Goal: Task Accomplishment & Management: Use online tool/utility

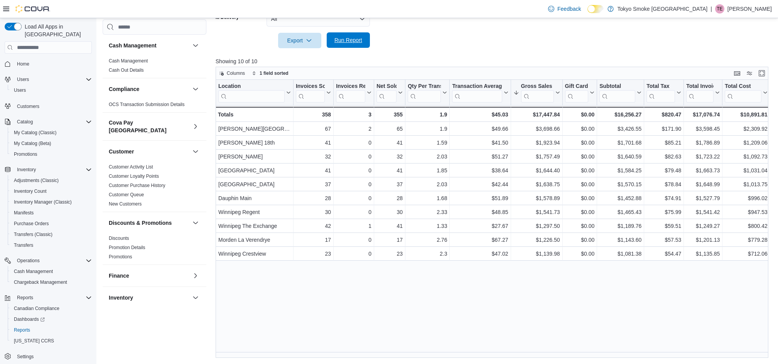
scroll to position [201, 0]
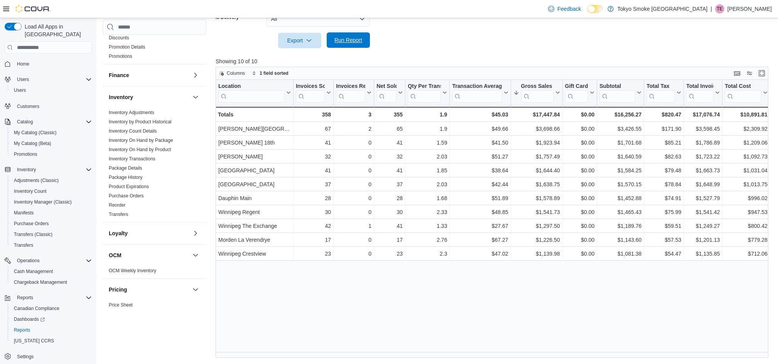
click at [339, 37] on span "Run Report" at bounding box center [349, 40] width 28 height 8
click at [345, 36] on span "Run Report" at bounding box center [349, 40] width 28 height 8
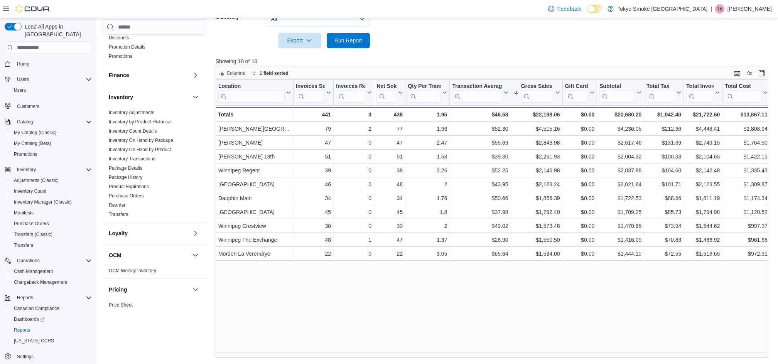
click at [342, 39] on span "Run Report" at bounding box center [349, 40] width 28 height 8
click at [351, 37] on span "Run Report" at bounding box center [349, 40] width 28 height 8
click at [348, 39] on span "Run Report" at bounding box center [349, 40] width 28 height 8
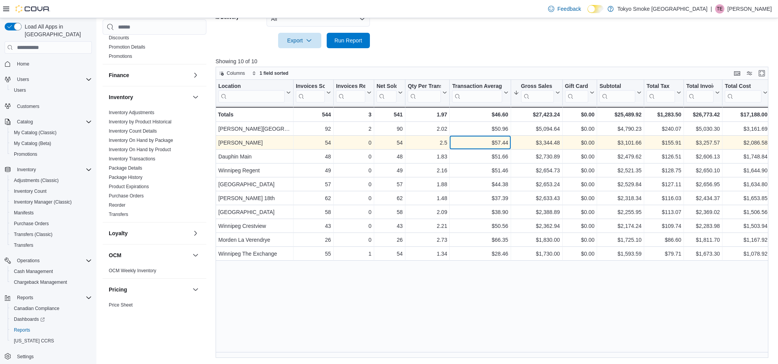
click at [465, 141] on div "$57.44" at bounding box center [480, 142] width 56 height 9
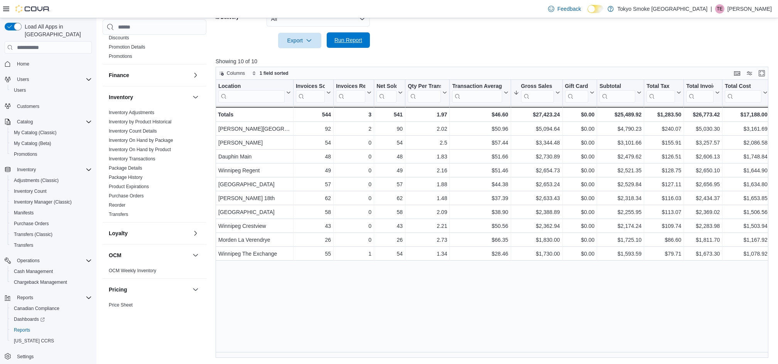
click at [345, 42] on span "Run Report" at bounding box center [349, 40] width 28 height 8
click at [357, 40] on span "Run Report" at bounding box center [349, 40] width 28 height 8
click at [351, 42] on span "Run Report" at bounding box center [349, 40] width 28 height 8
click at [446, 51] on div at bounding box center [495, 52] width 559 height 9
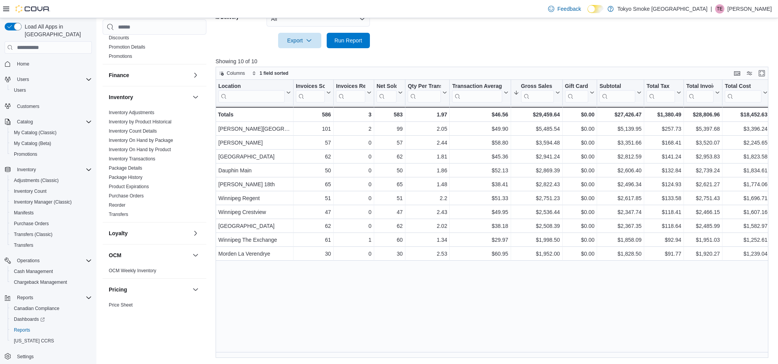
click at [446, 51] on div at bounding box center [495, 52] width 559 height 9
click at [665, 68] on div "Columns 1 field sorted" at bounding box center [492, 73] width 553 height 13
click at [344, 41] on span "Run Report" at bounding box center [349, 40] width 28 height 8
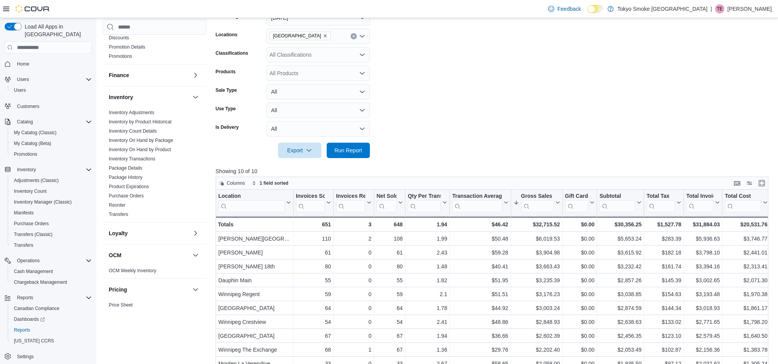
scroll to position [0, 0]
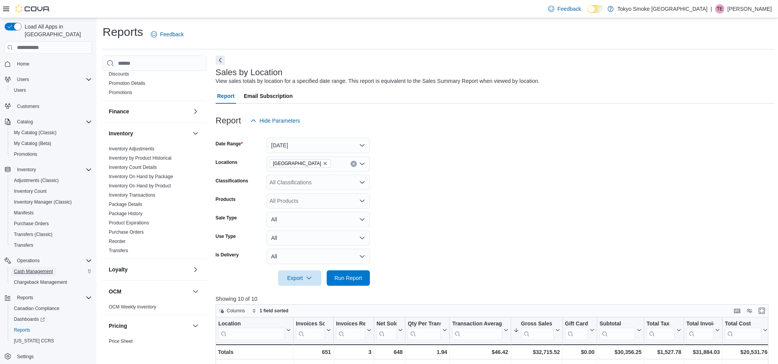
click at [47, 269] on span "Cash Management" at bounding box center [33, 272] width 39 height 6
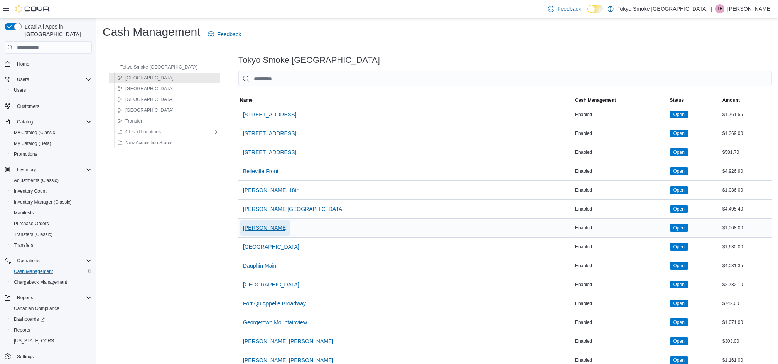
click at [245, 232] on span "[PERSON_NAME]" at bounding box center [265, 228] width 44 height 8
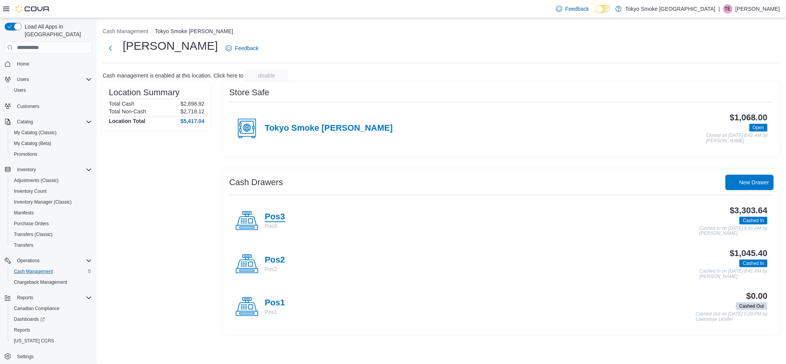
click at [273, 218] on h4 "Pos3" at bounding box center [275, 217] width 20 height 10
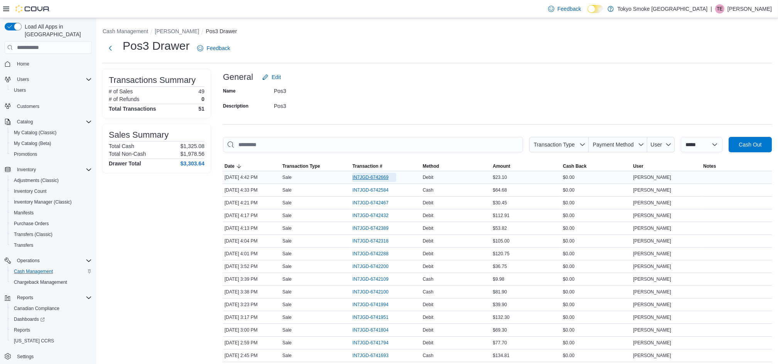
click at [374, 175] on span "IN7JGD-6742669" at bounding box center [371, 177] width 36 height 6
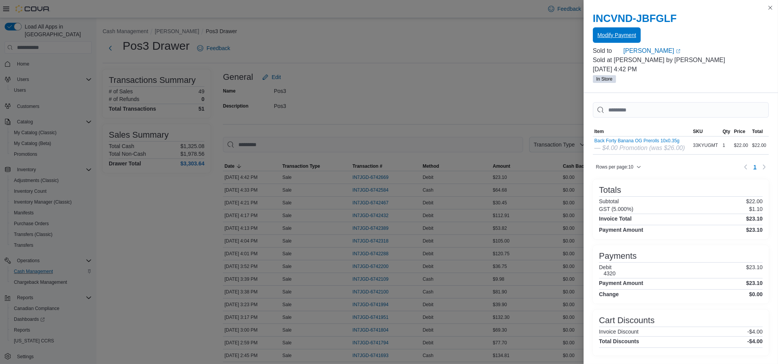
click at [622, 27] on div "INCVND-JBFGLF Modify Payment" at bounding box center [681, 27] width 176 height 31
click at [612, 31] on span "Modify Payment" at bounding box center [617, 34] width 39 height 15
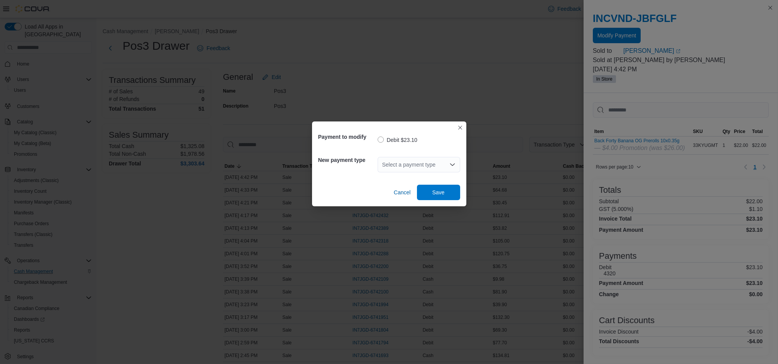
click at [408, 169] on div "Select a payment type" at bounding box center [419, 164] width 83 height 15
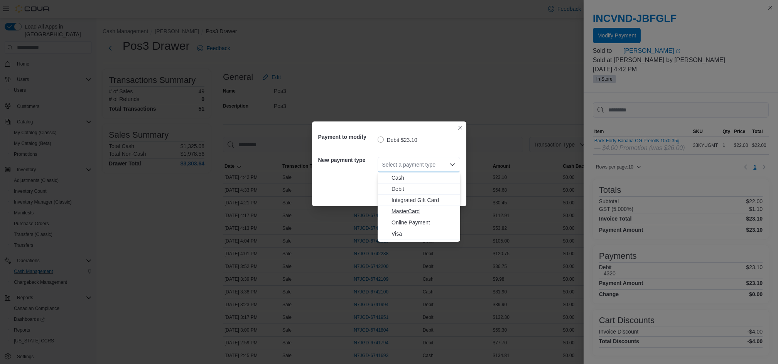
click at [408, 210] on span "MasterCard" at bounding box center [424, 212] width 64 height 8
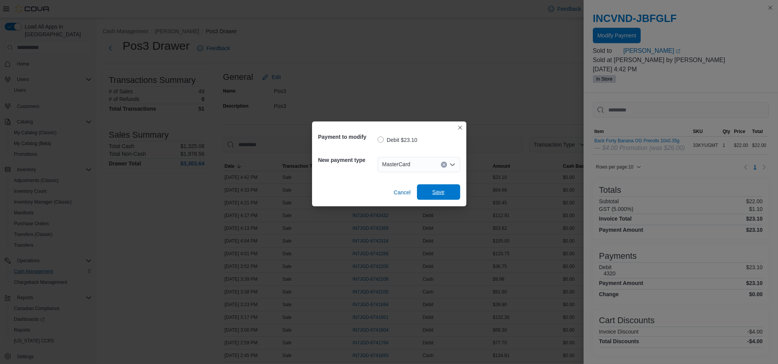
click at [427, 190] on span "Save" at bounding box center [439, 191] width 34 height 15
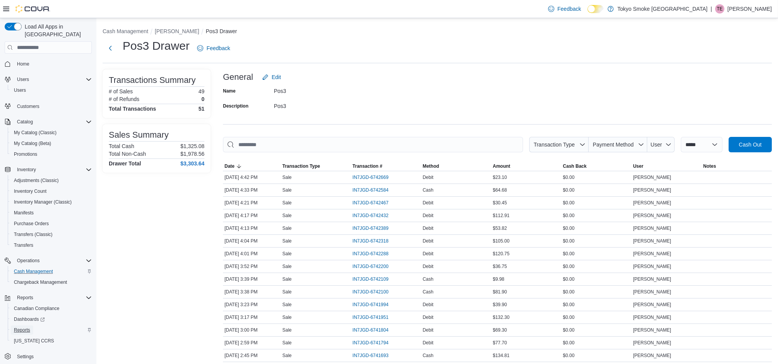
click at [22, 327] on span "Reports" at bounding box center [22, 330] width 16 height 6
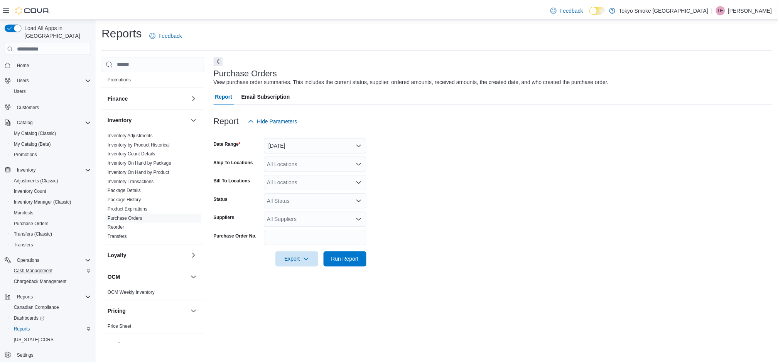
scroll to position [360, 0]
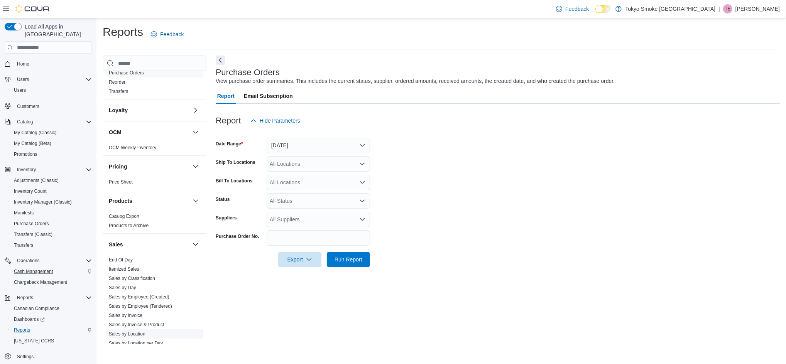
click at [126, 331] on link "Sales by Location" at bounding box center [127, 333] width 37 height 5
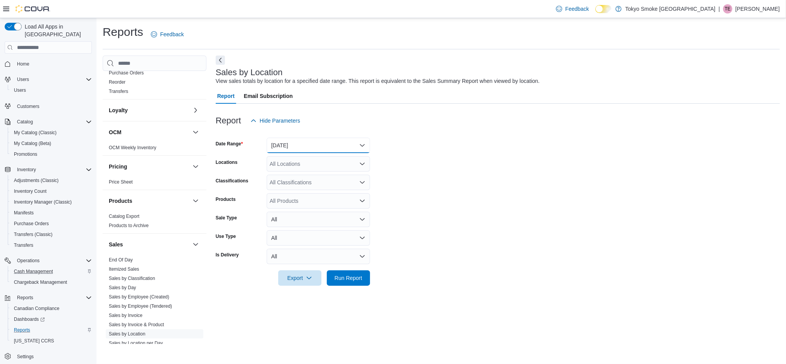
click at [292, 144] on button "Yesterday" at bounding box center [318, 145] width 103 height 15
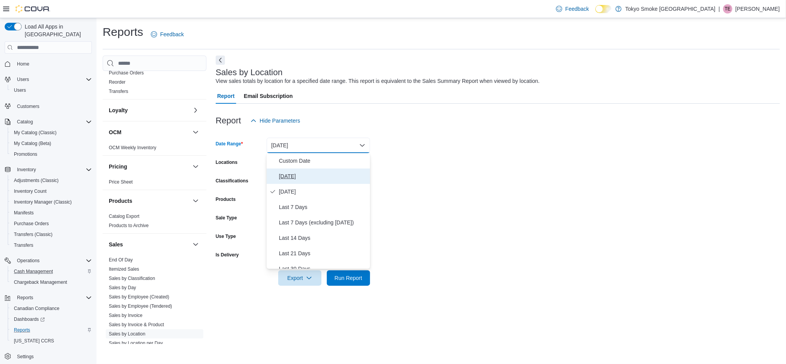
click at [289, 178] on span "Today" at bounding box center [323, 176] width 88 height 9
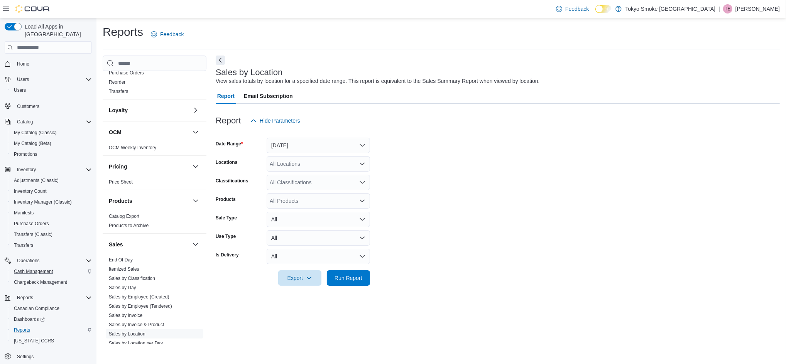
click at [291, 158] on div "All Locations" at bounding box center [318, 163] width 103 height 15
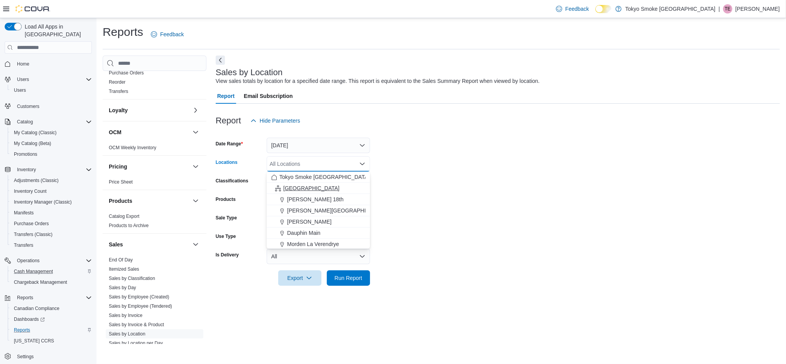
click at [296, 185] on span "Manitoba" at bounding box center [311, 188] width 56 height 8
click at [348, 287] on div at bounding box center [498, 290] width 564 height 9
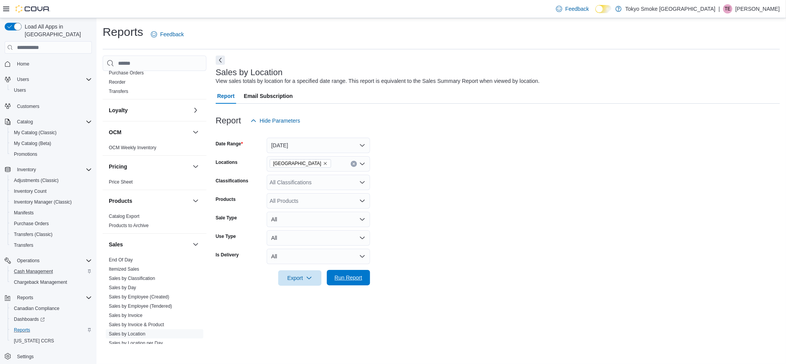
click at [353, 281] on span "Run Report" at bounding box center [349, 278] width 28 height 8
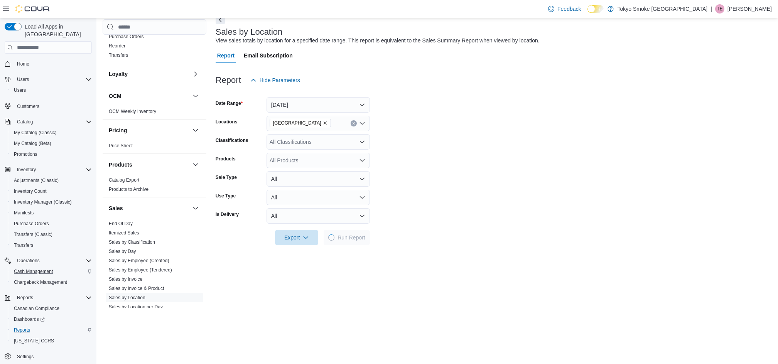
scroll to position [238, 0]
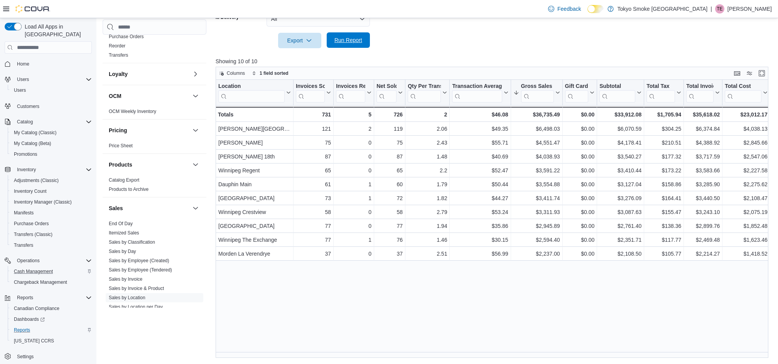
click at [363, 42] on span "Run Report" at bounding box center [348, 39] width 34 height 15
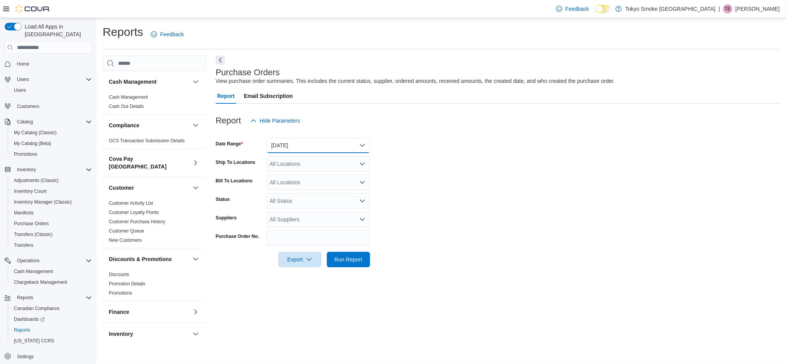
click at [325, 145] on button "[DATE]" at bounding box center [318, 145] width 103 height 15
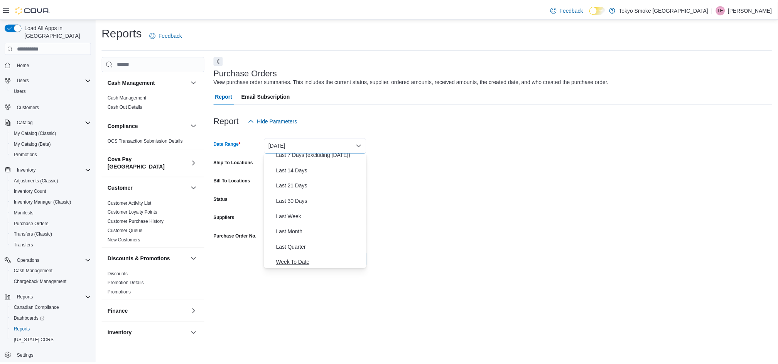
scroll to position [115, 0]
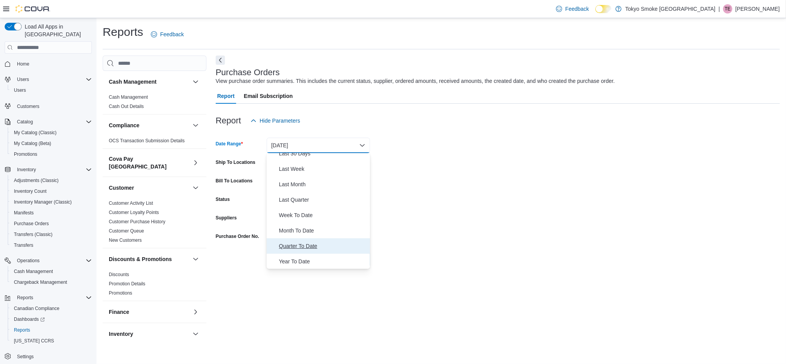
click at [302, 245] on span "Quarter To Date" at bounding box center [323, 246] width 88 height 9
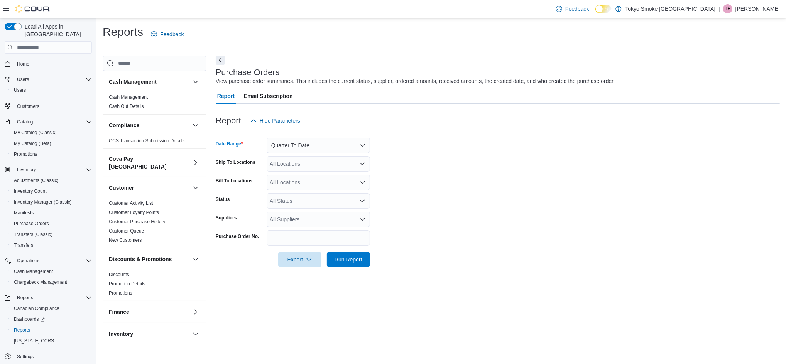
click at [303, 159] on div "All Locations" at bounding box center [318, 163] width 103 height 15
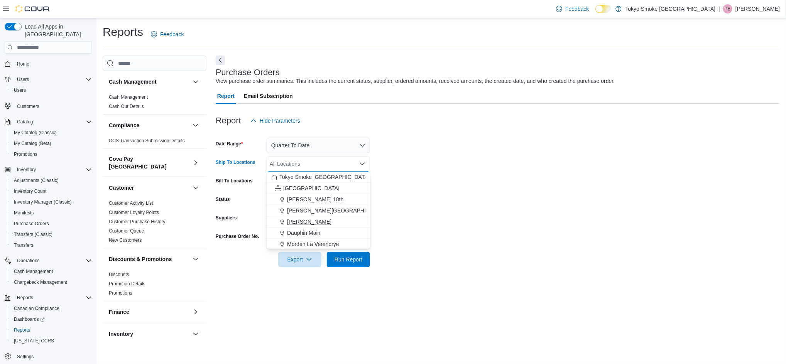
click at [309, 222] on span "[PERSON_NAME]" at bounding box center [309, 222] width 44 height 8
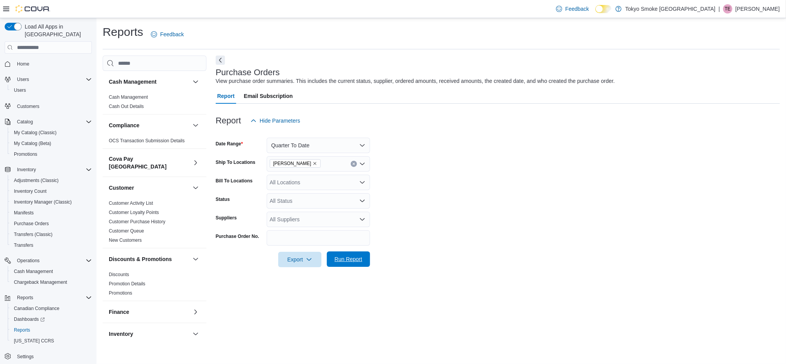
click at [344, 259] on span "Run Report" at bounding box center [349, 259] width 28 height 8
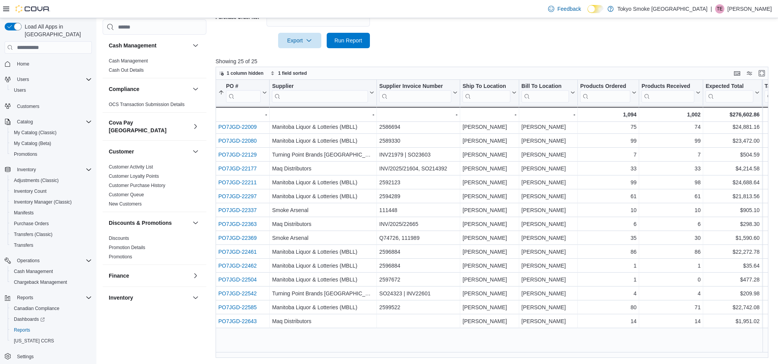
scroll to position [116, 0]
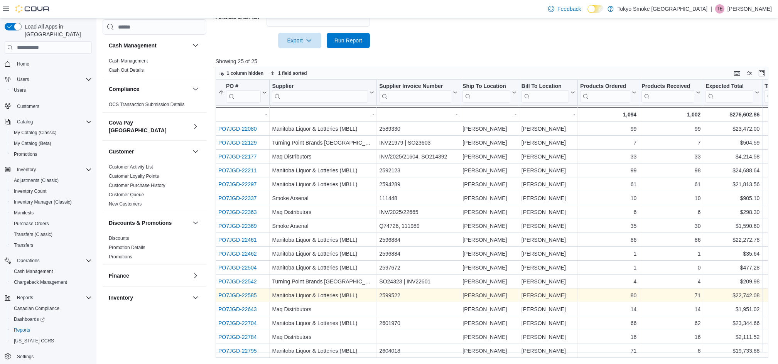
click at [234, 293] on link "PO7JGD-22585" at bounding box center [237, 296] width 39 height 6
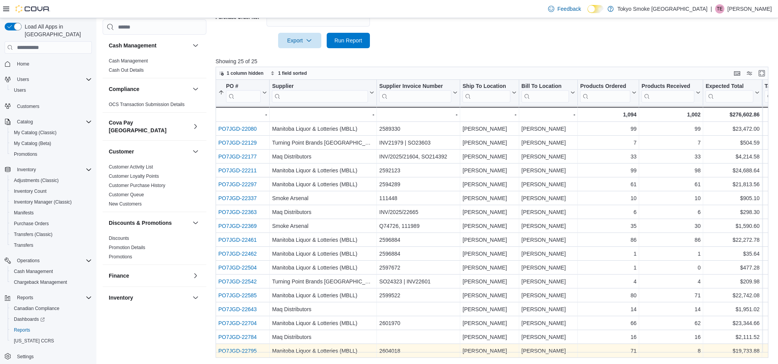
click at [234, 348] on link "PO7JGD-22795" at bounding box center [237, 351] width 39 height 6
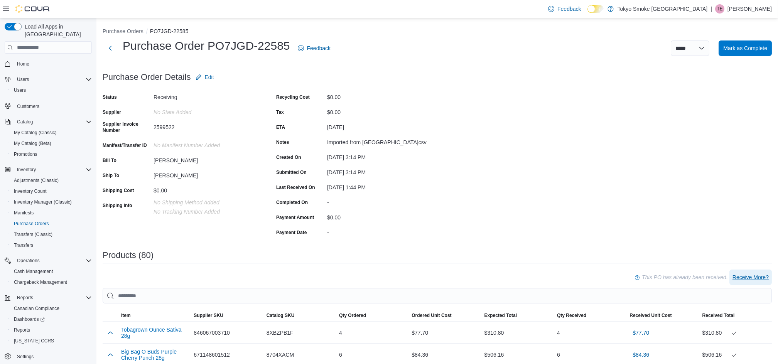
click at [757, 277] on span "Receive More?" at bounding box center [751, 278] width 36 height 8
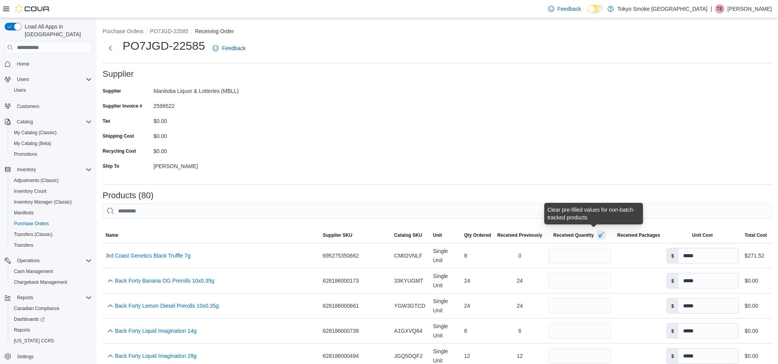
click at [597, 237] on button "button" at bounding box center [601, 234] width 9 height 9
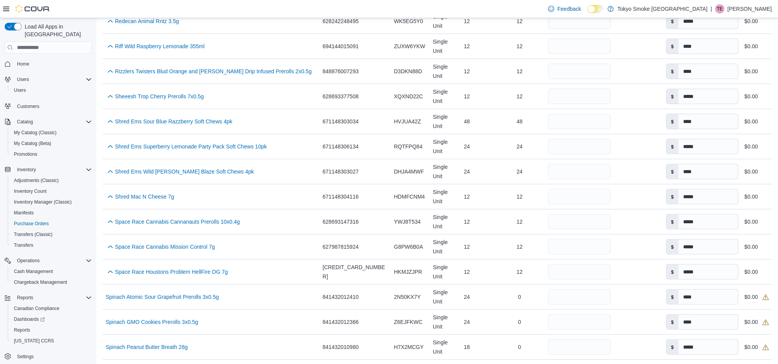
scroll to position [1338, 0]
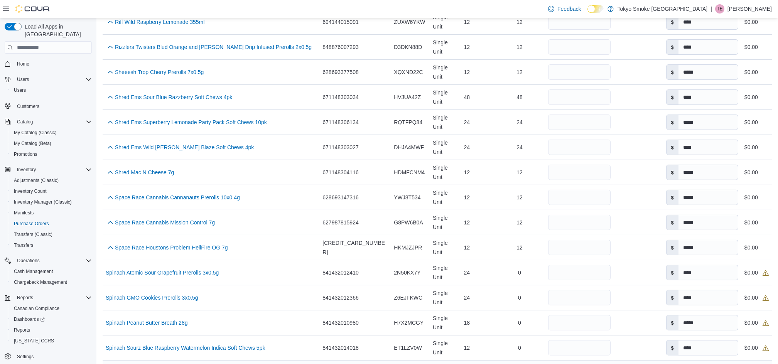
type input "**"
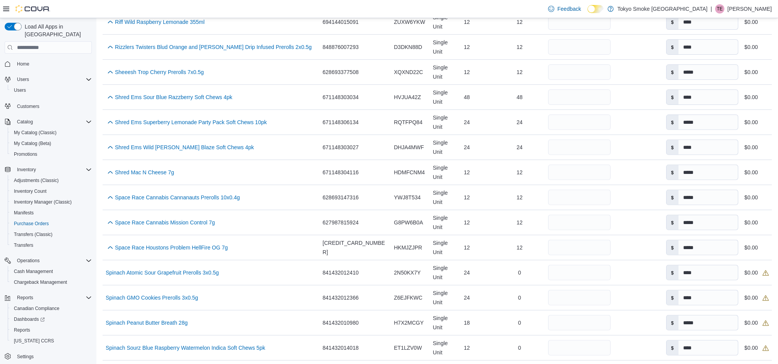
type input "**"
click at [573, 340] on input "number" at bounding box center [579, 347] width 63 height 15
type input "**"
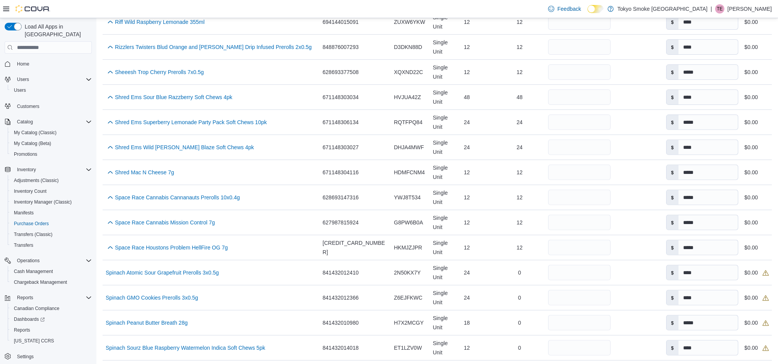
type input "**"
click at [581, 290] on input "number" at bounding box center [579, 297] width 63 height 15
type input "**"
click at [579, 265] on input "number" at bounding box center [579, 272] width 63 height 15
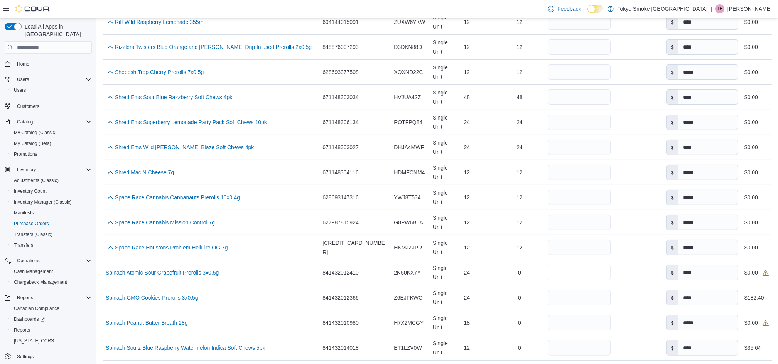
type input "**"
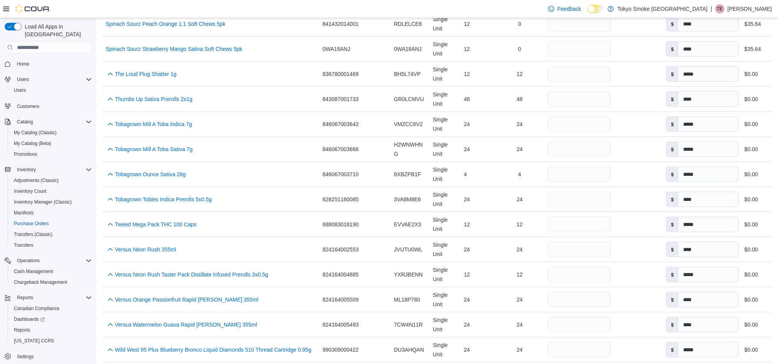
scroll to position [1764, 0]
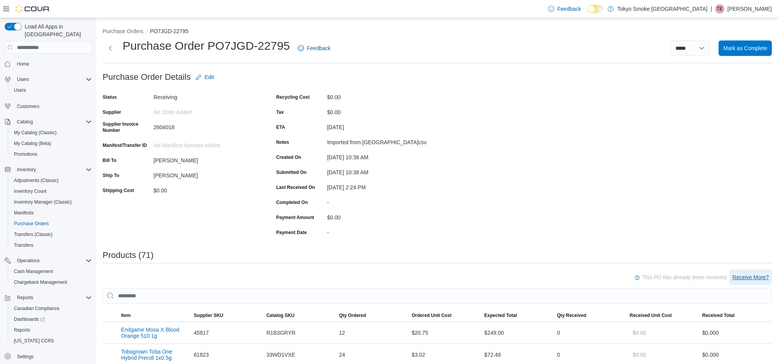
click at [762, 278] on span "Receive More?" at bounding box center [751, 278] width 36 height 8
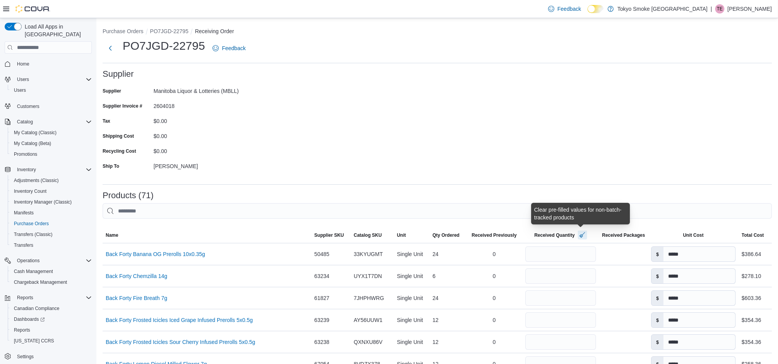
click at [581, 235] on button "button" at bounding box center [582, 234] width 9 height 9
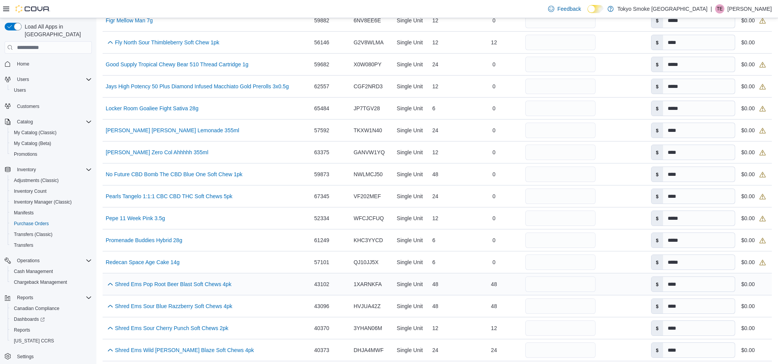
scroll to position [874, 0]
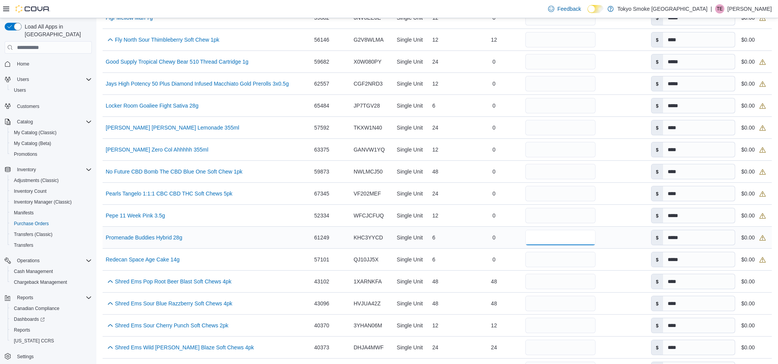
click at [555, 238] on input "number" at bounding box center [561, 237] width 70 height 15
type input "*"
click at [258, 237] on div "Promenade Buddies Hybrid 28g (opens in a new tab or window)" at bounding box center [207, 237] width 209 height 15
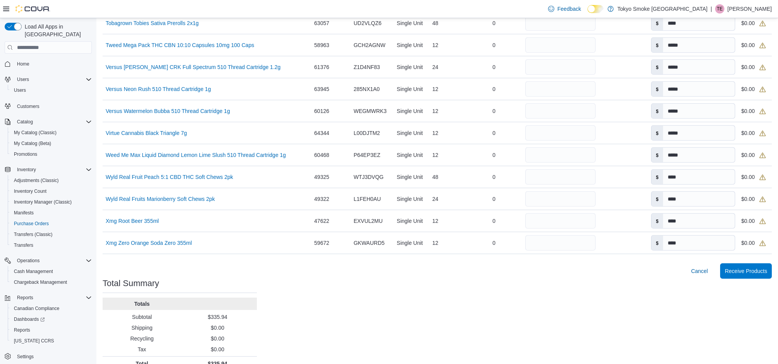
scroll to position [1565, 0]
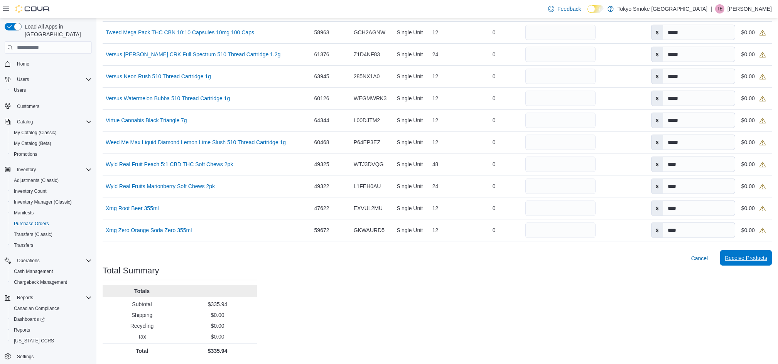
click at [748, 258] on span "Receive Products" at bounding box center [746, 258] width 42 height 8
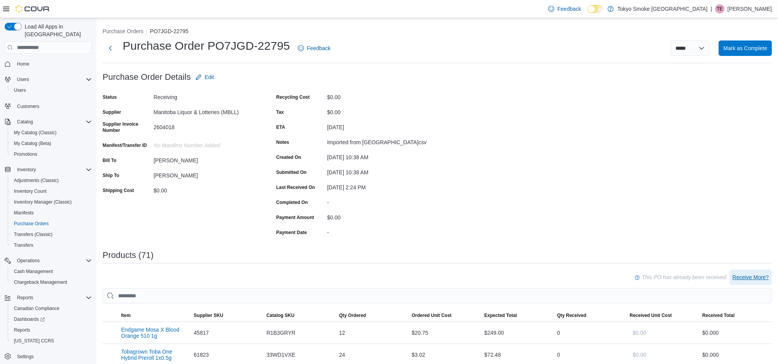
click at [749, 278] on span "Receive More?" at bounding box center [751, 278] width 36 height 8
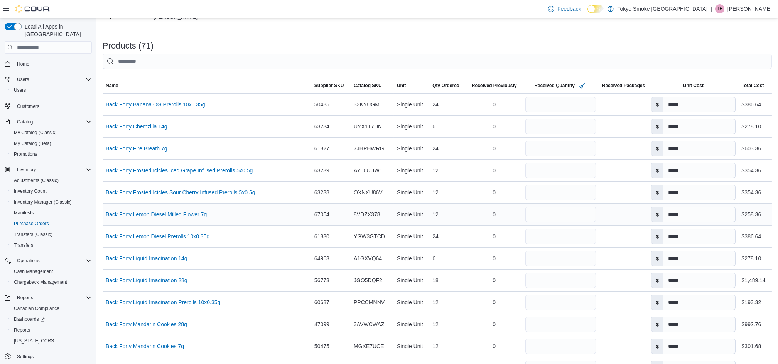
scroll to position [154, 0]
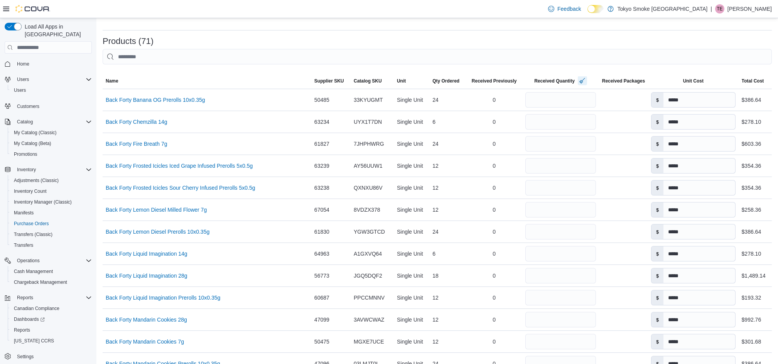
click at [580, 79] on button "button" at bounding box center [582, 80] width 9 height 9
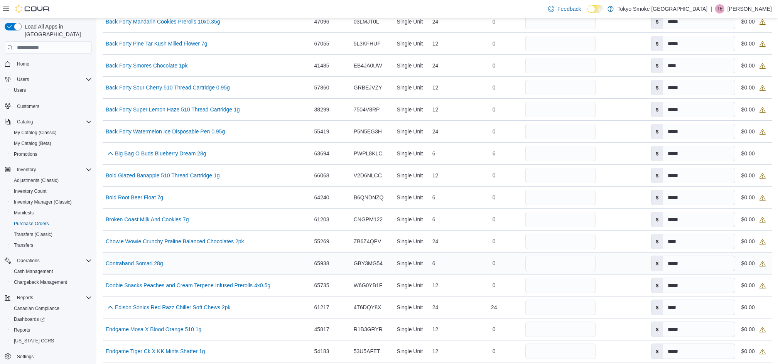
scroll to position [514, 0]
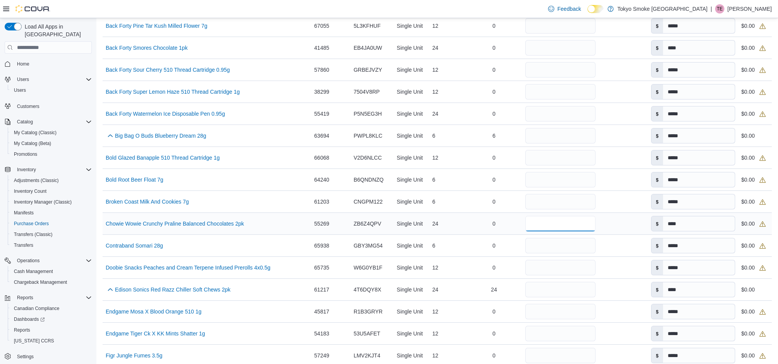
click at [578, 225] on input "number" at bounding box center [561, 223] width 70 height 15
type input "**"
click at [563, 203] on input "number" at bounding box center [561, 201] width 70 height 15
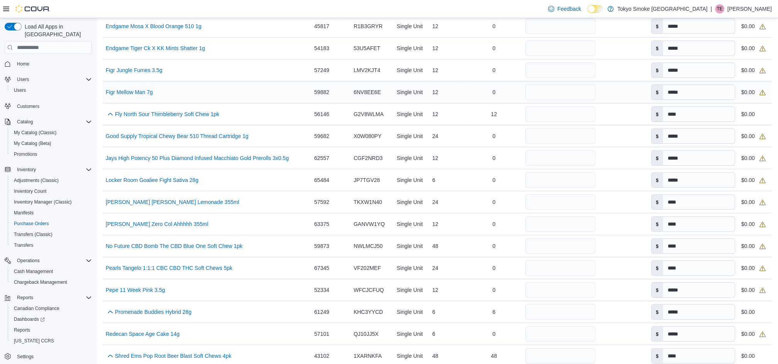
scroll to position [823, 0]
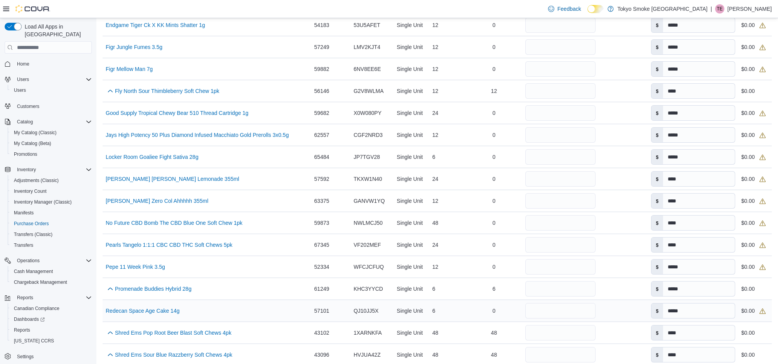
type input "*"
click at [561, 306] on input "number" at bounding box center [561, 310] width 70 height 15
type input "*"
click at [536, 112] on input "number" at bounding box center [561, 112] width 70 height 15
type input "**"
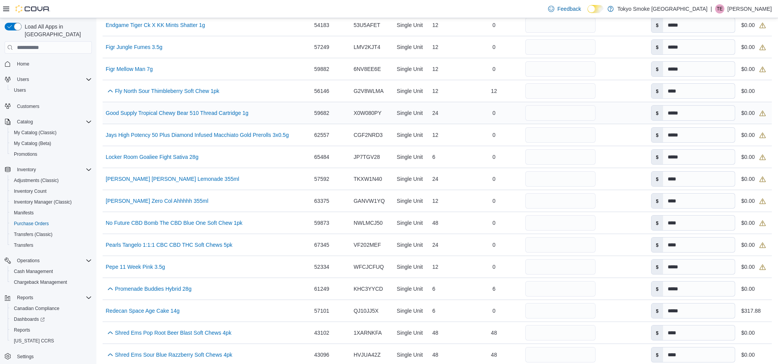
click at [466, 110] on div "0" at bounding box center [494, 112] width 56 height 15
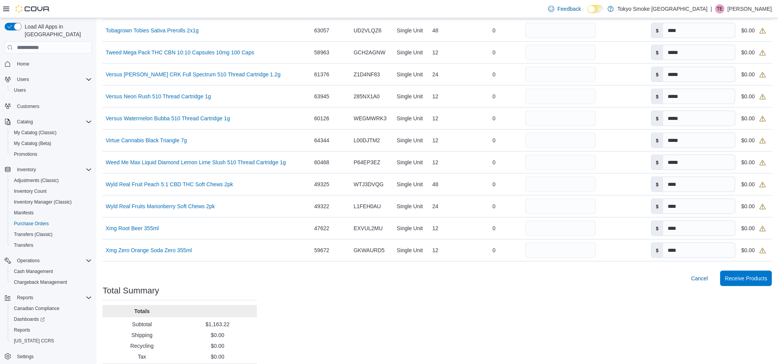
scroll to position [1565, 0]
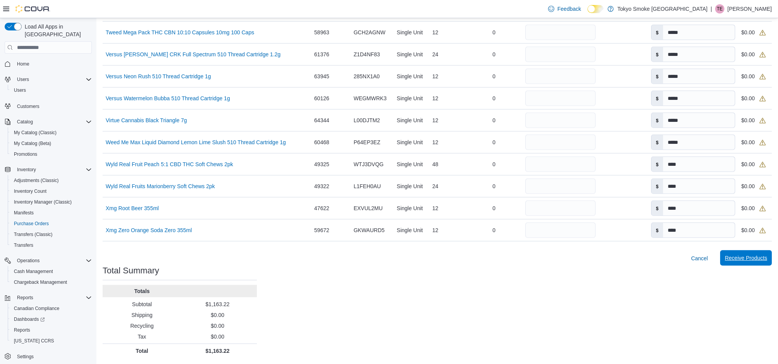
click at [764, 258] on span "Receive Products" at bounding box center [746, 258] width 42 height 8
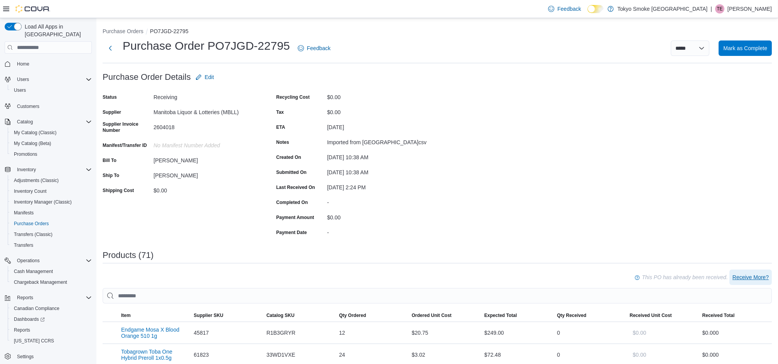
click at [765, 274] on span "Receive More?" at bounding box center [751, 278] width 36 height 8
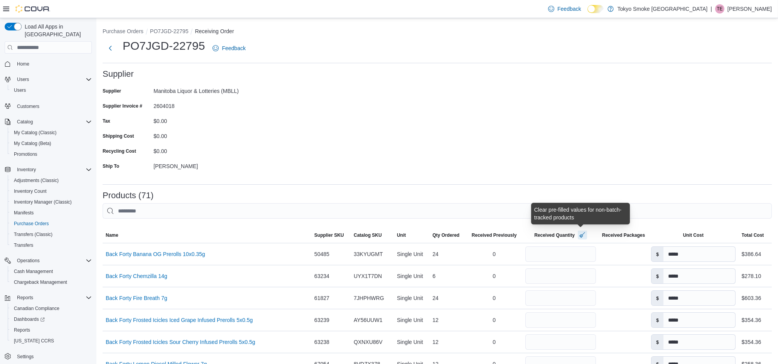
click at [581, 233] on button "button" at bounding box center [582, 234] width 9 height 9
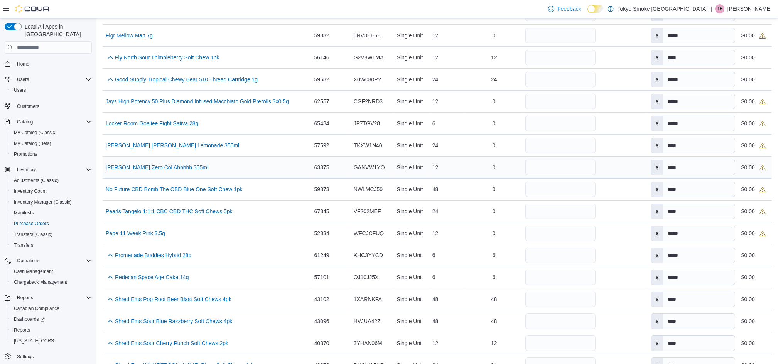
scroll to position [874, 0]
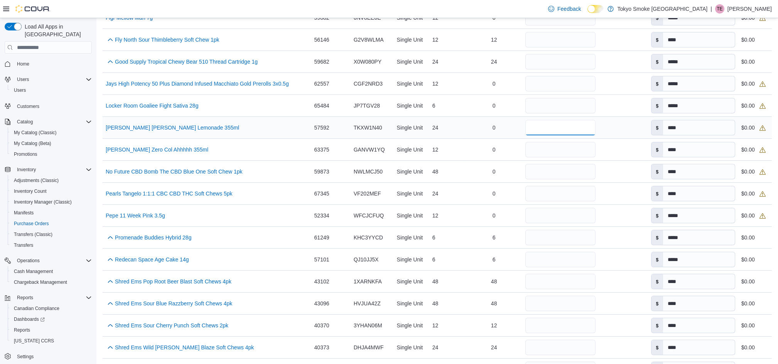
click at [568, 129] on input "number" at bounding box center [561, 127] width 70 height 15
type input "**"
click at [569, 151] on input "number" at bounding box center [561, 149] width 70 height 15
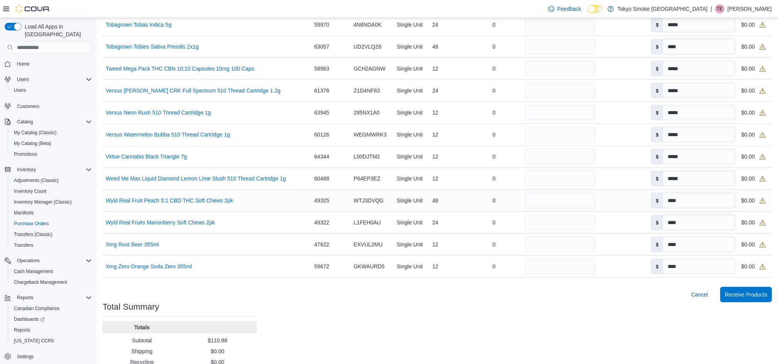
scroll to position [1544, 0]
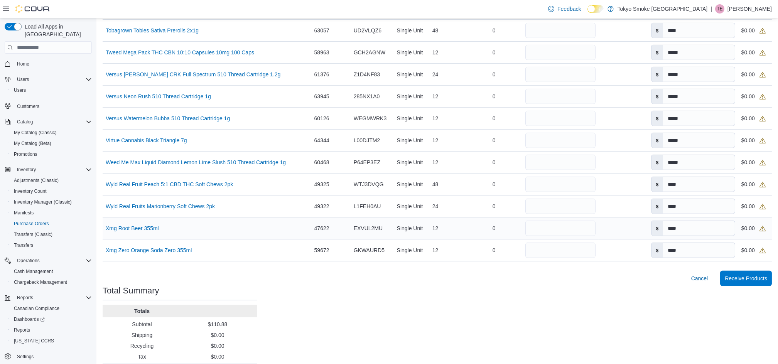
type input "**"
click at [583, 226] on input "number" at bounding box center [561, 228] width 70 height 15
type input "**"
click at [556, 251] on input "number" at bounding box center [561, 250] width 70 height 15
type input "**"
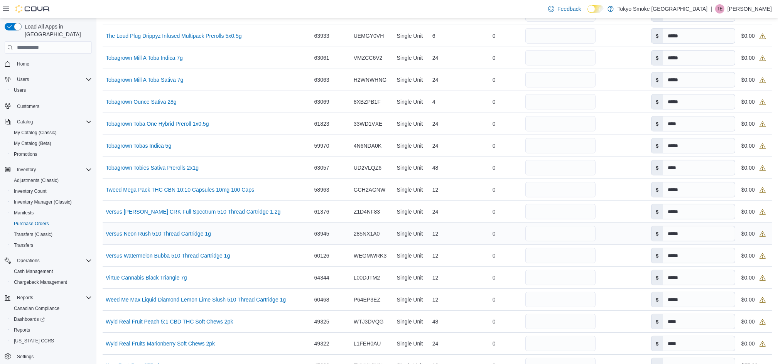
scroll to position [1565, 0]
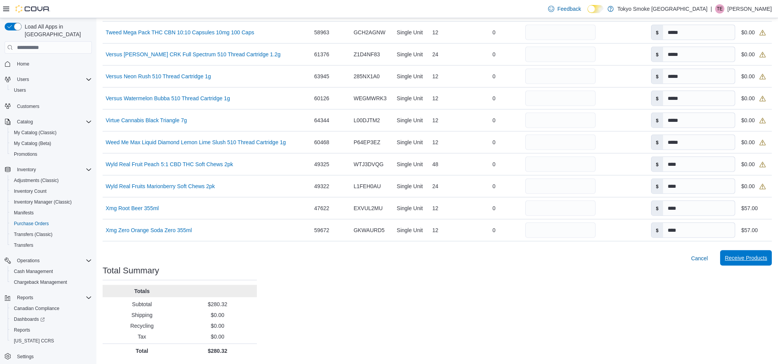
click at [751, 257] on span "Receive Products" at bounding box center [746, 258] width 42 height 8
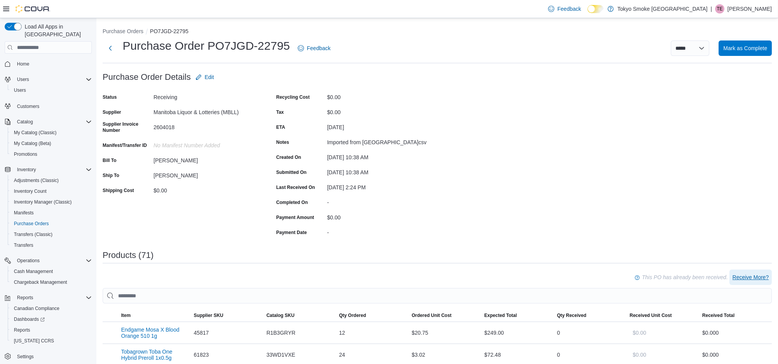
click at [758, 276] on span "Receive More?" at bounding box center [751, 278] width 36 height 8
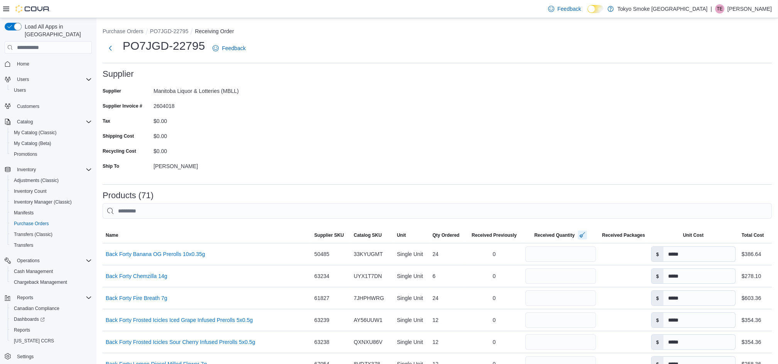
click at [579, 233] on button "button" at bounding box center [582, 234] width 9 height 9
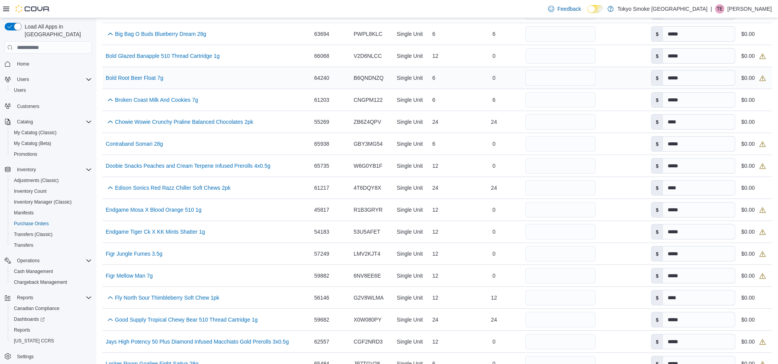
scroll to position [617, 0]
click at [551, 161] on input "number" at bounding box center [561, 164] width 70 height 15
type input "**"
click at [467, 166] on div "0" at bounding box center [494, 164] width 56 height 15
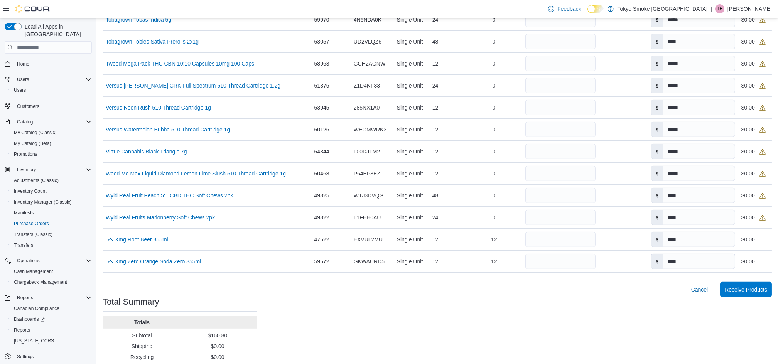
scroll to position [1565, 0]
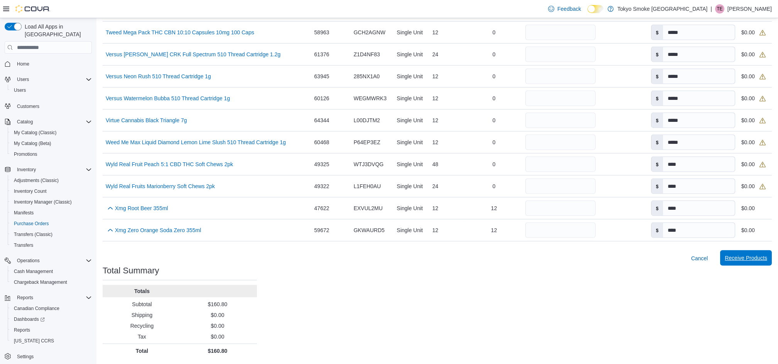
click at [746, 261] on span "Receive Products" at bounding box center [746, 258] width 42 height 8
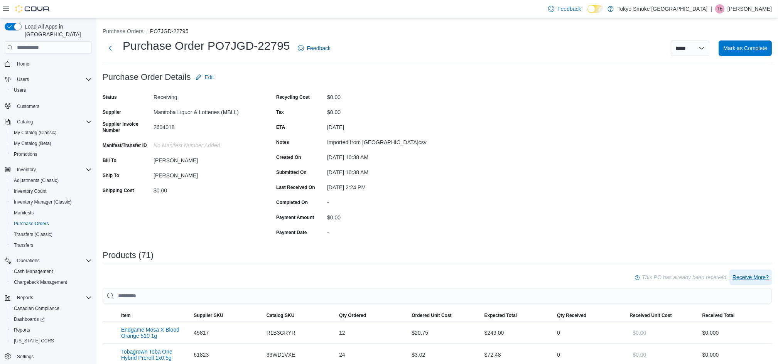
click at [758, 277] on span "Receive More?" at bounding box center [751, 278] width 36 height 8
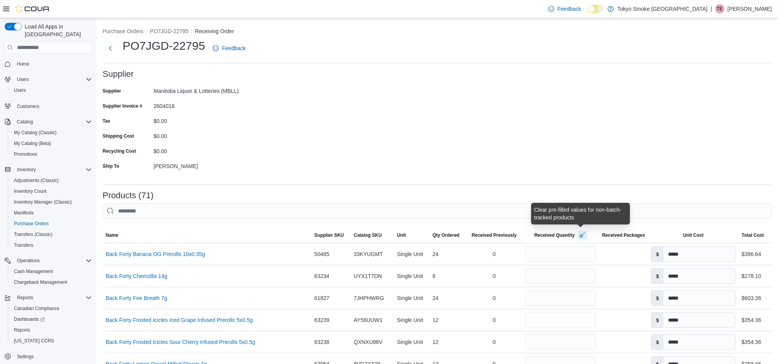
click at [580, 235] on button "button" at bounding box center [582, 234] width 9 height 9
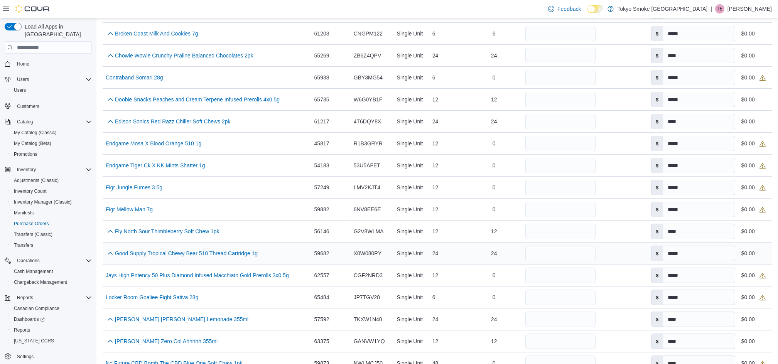
scroll to position [772, 0]
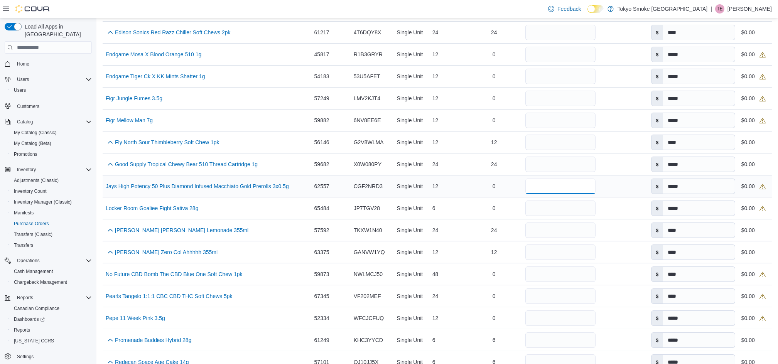
click at [538, 184] on input "number" at bounding box center [561, 186] width 70 height 15
type input "**"
click at [466, 189] on div "0" at bounding box center [494, 186] width 56 height 15
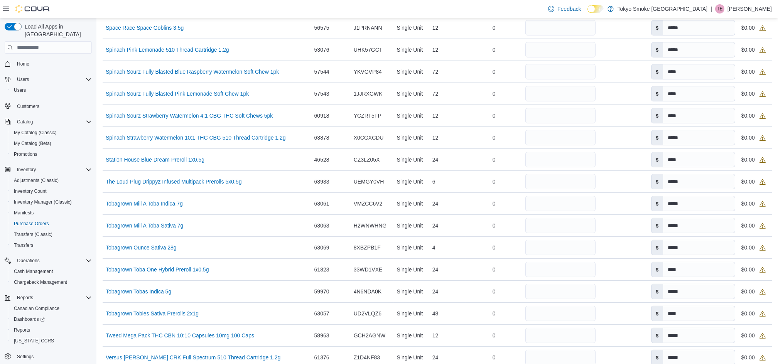
scroll to position [1565, 0]
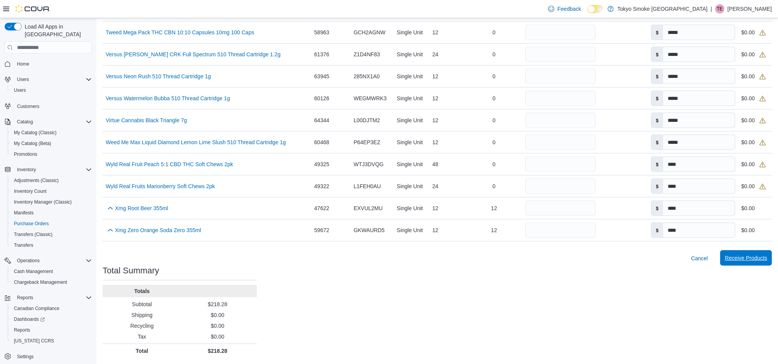
click at [743, 262] on span "Receive Products" at bounding box center [746, 257] width 42 height 15
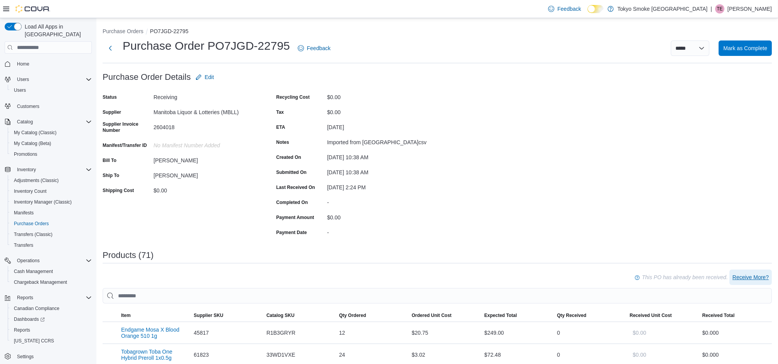
click at [760, 277] on span "Receive More?" at bounding box center [751, 278] width 36 height 8
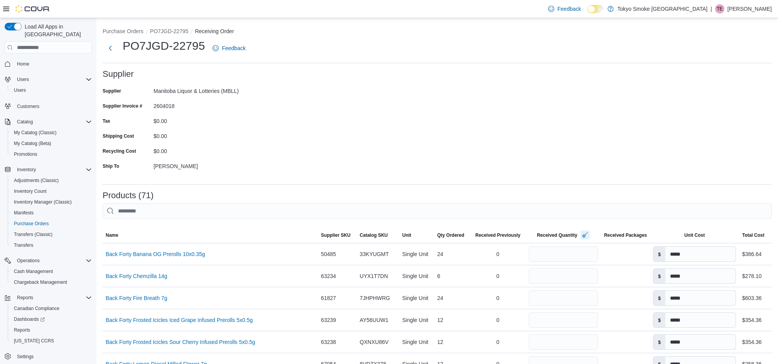
click at [583, 235] on button "button" at bounding box center [585, 234] width 9 height 9
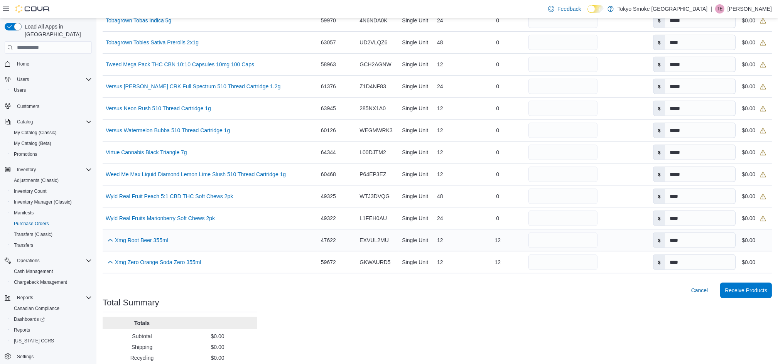
scroll to position [1514, 0]
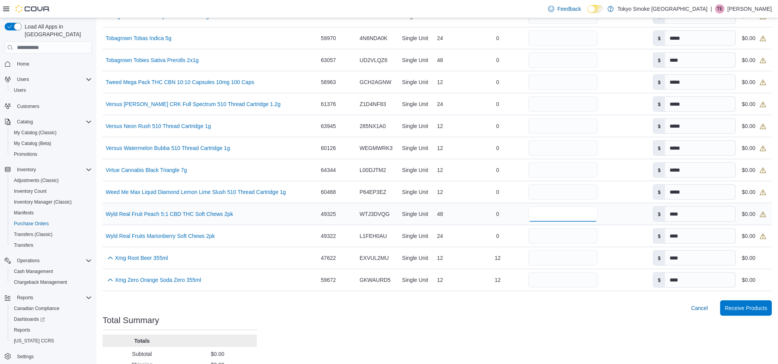
click at [565, 218] on input "number" at bounding box center [563, 213] width 69 height 15
type input "**"
click at [563, 242] on input "number" at bounding box center [563, 235] width 69 height 15
type input "**"
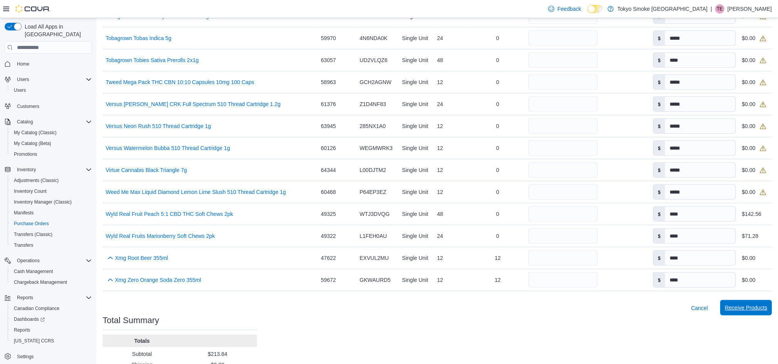
click at [754, 308] on span "Receive Products" at bounding box center [746, 308] width 42 height 8
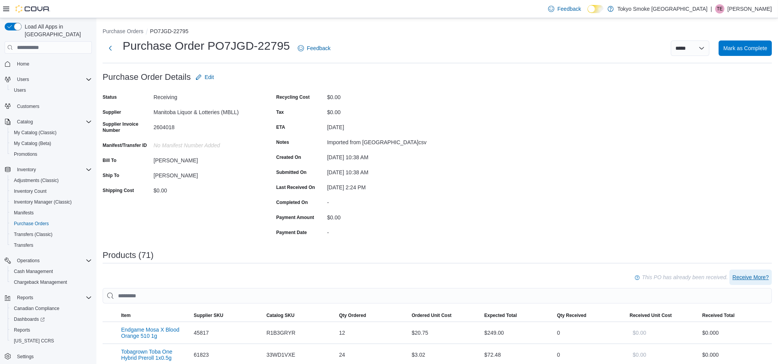
click at [761, 278] on span "Receive More?" at bounding box center [751, 278] width 36 height 8
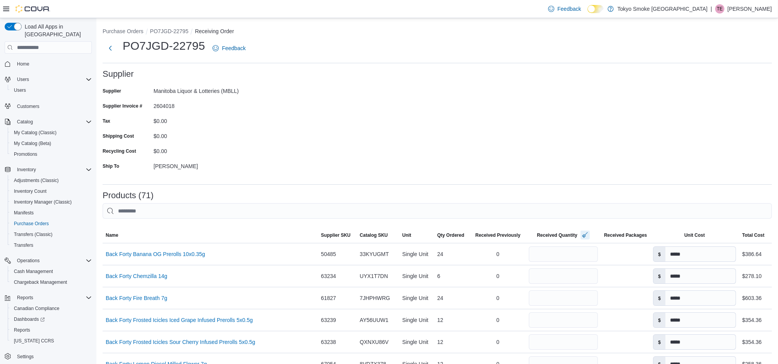
click at [584, 233] on button "button" at bounding box center [585, 234] width 9 height 9
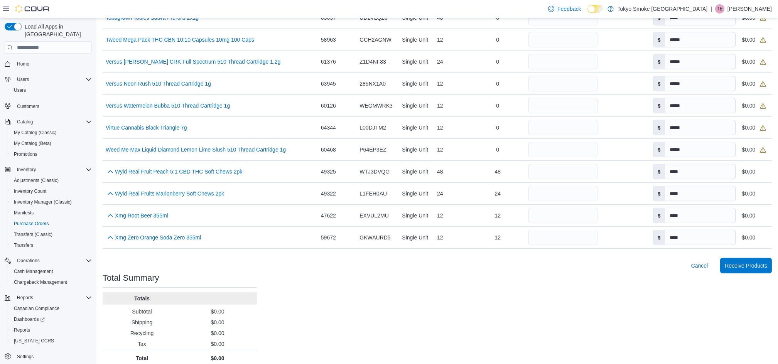
scroll to position [1565, 0]
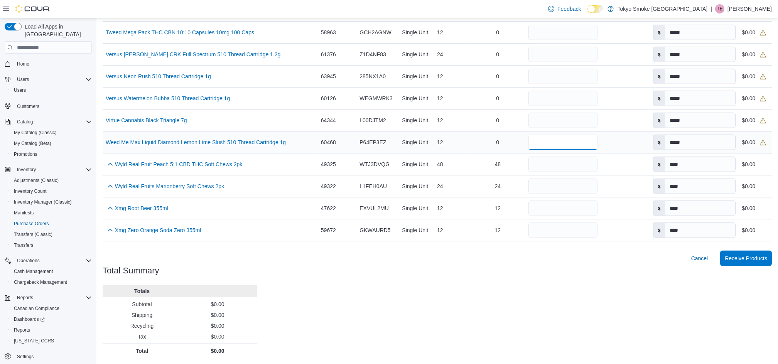
click at [566, 141] on input "number" at bounding box center [563, 142] width 69 height 15
type input "**"
click at [754, 257] on span "Receive Products" at bounding box center [746, 258] width 42 height 8
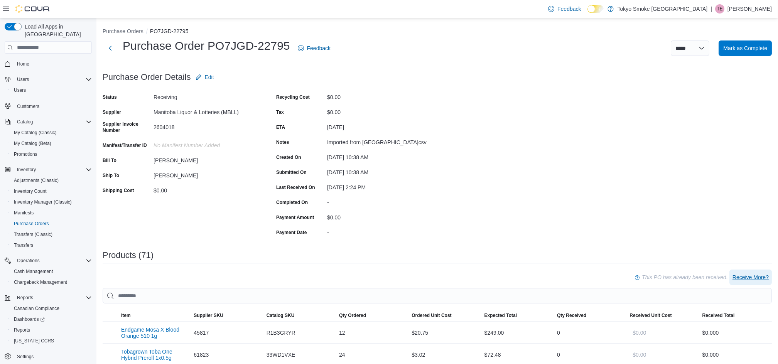
click at [754, 277] on span "Receive More?" at bounding box center [751, 278] width 36 height 8
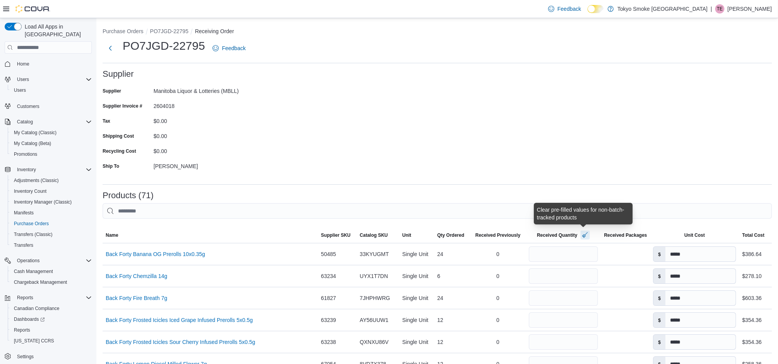
click at [584, 235] on button "button" at bounding box center [585, 234] width 9 height 9
click at [401, 176] on form "Supplier Supplier Manitoba Liquor & Lotteries (MBLL) Supplier Invoice # 2604018…" at bounding box center [438, 123] width 670 height 109
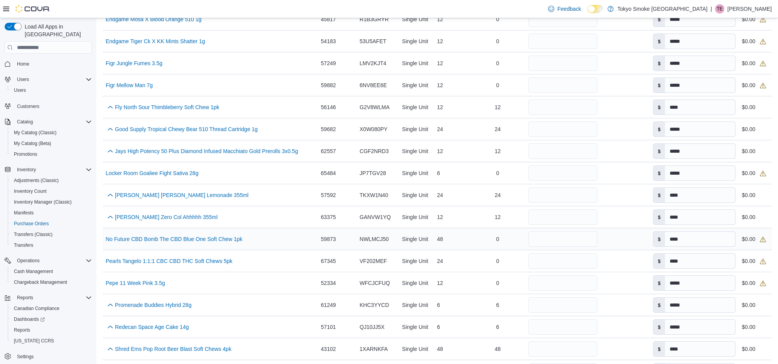
scroll to position [823, 0]
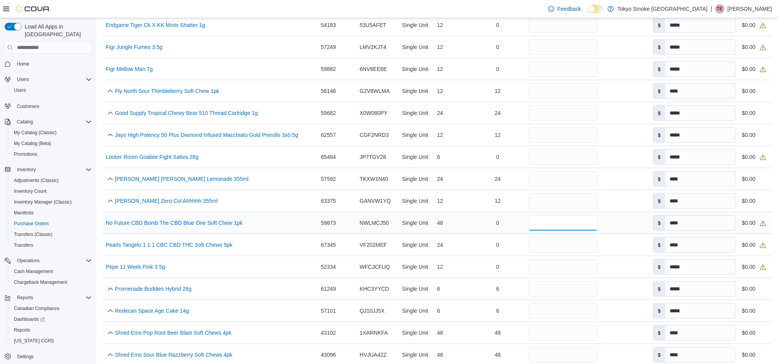
click at [547, 222] on input "number" at bounding box center [563, 222] width 69 height 15
type input "**"
click at [470, 247] on div "0" at bounding box center [498, 244] width 56 height 15
click at [546, 249] on input "number" at bounding box center [563, 244] width 69 height 15
type input "**"
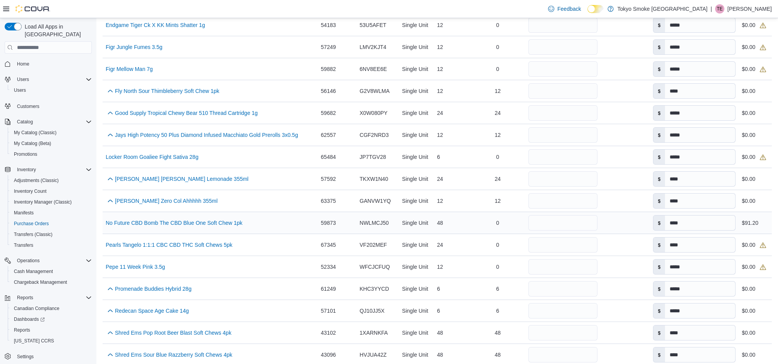
click at [470, 219] on div "0" at bounding box center [498, 222] width 56 height 15
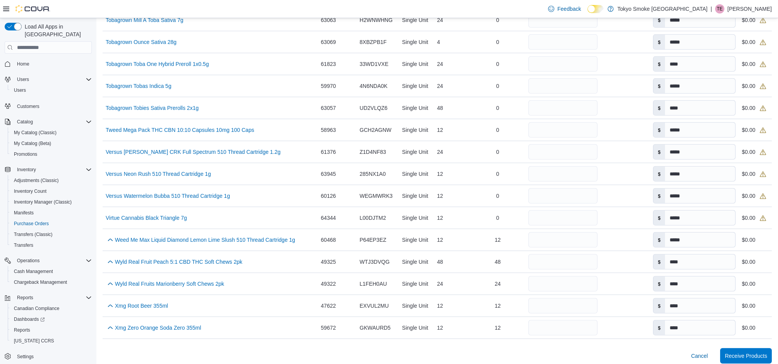
scroll to position [1565, 0]
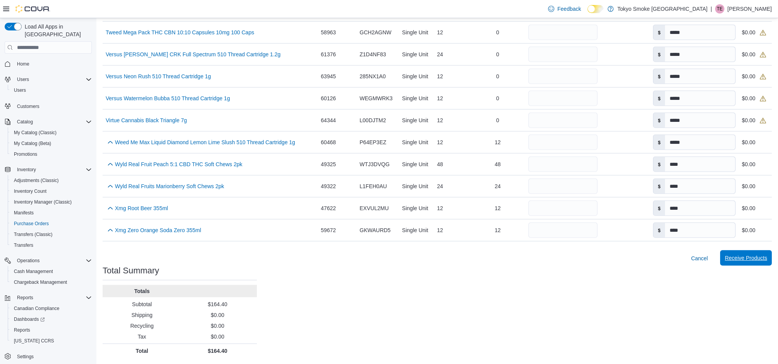
click at [756, 254] on span "Receive Products" at bounding box center [746, 257] width 42 height 15
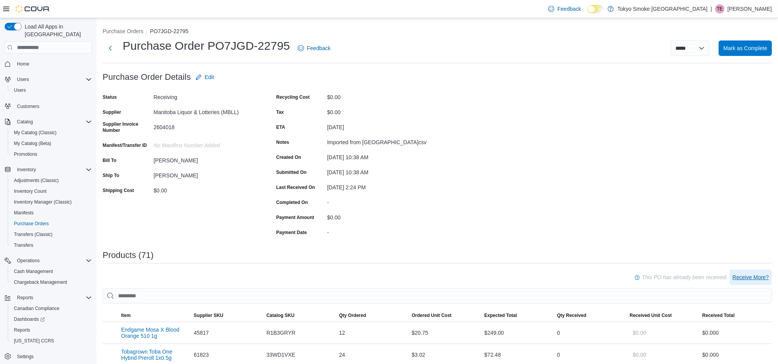
click at [753, 277] on span "Receive More?" at bounding box center [751, 278] width 36 height 8
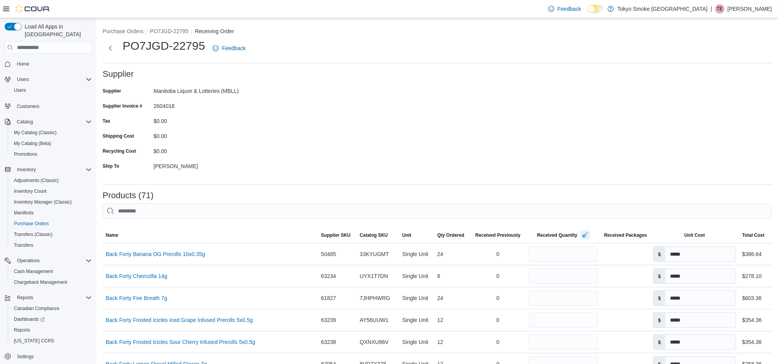
click at [582, 234] on button "button" at bounding box center [585, 234] width 9 height 9
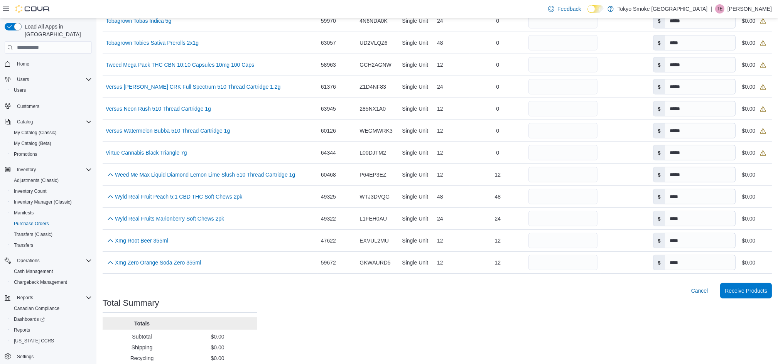
scroll to position [1514, 0]
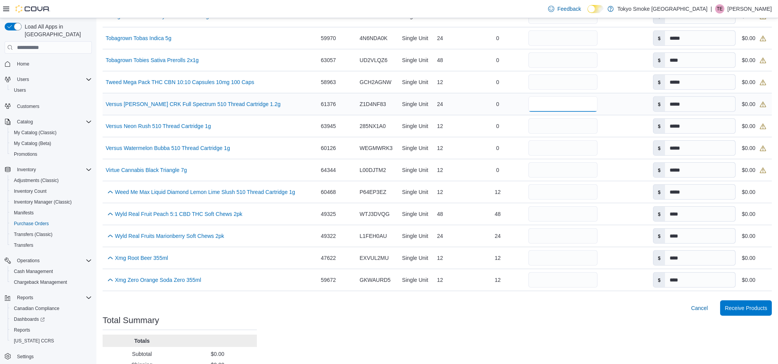
click at [551, 105] on input "number" at bounding box center [563, 103] width 69 height 15
type input "**"
click at [547, 127] on input "number" at bounding box center [563, 125] width 69 height 15
type input "**"
click at [546, 153] on input "number" at bounding box center [563, 147] width 69 height 15
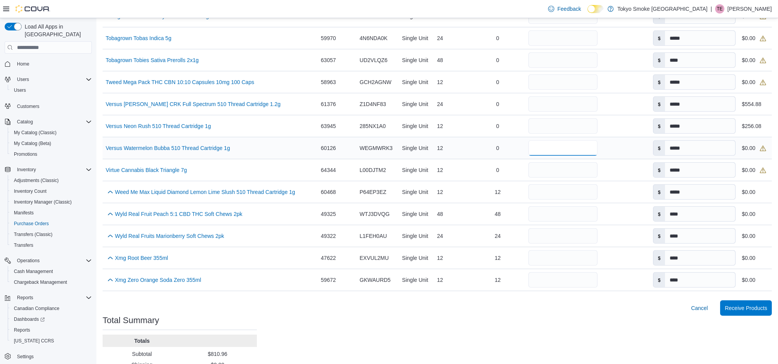
type input "**"
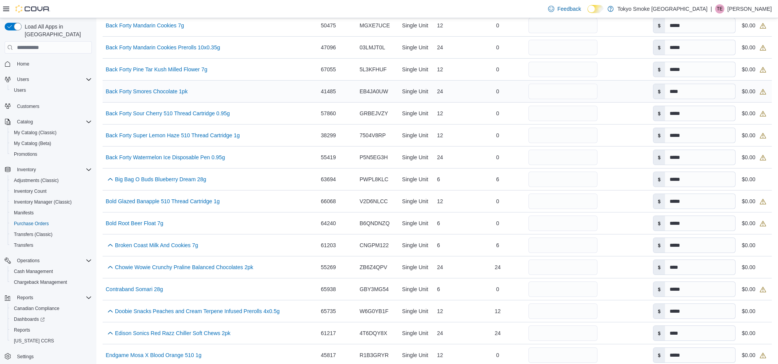
scroll to position [485, 0]
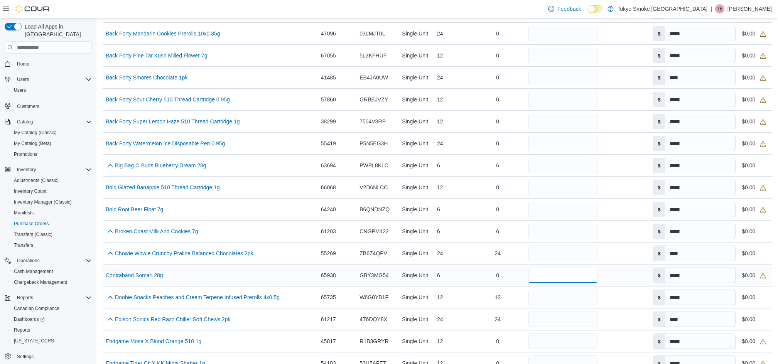
click at [552, 274] on input "number" at bounding box center [563, 275] width 69 height 15
type input "*"
click at [461, 272] on div "6" at bounding box center [452, 275] width 36 height 15
click at [470, 255] on div "24" at bounding box center [498, 253] width 56 height 15
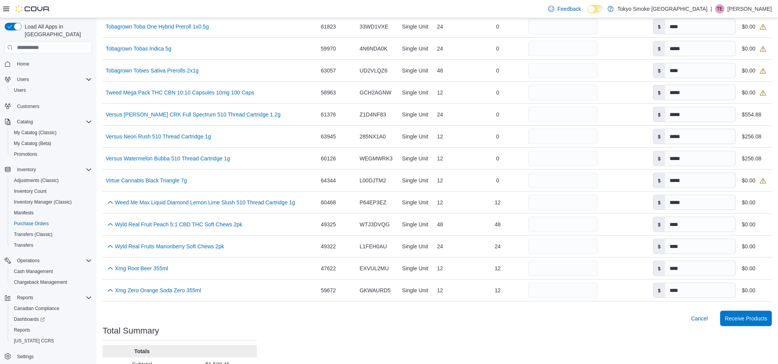
scroll to position [1565, 0]
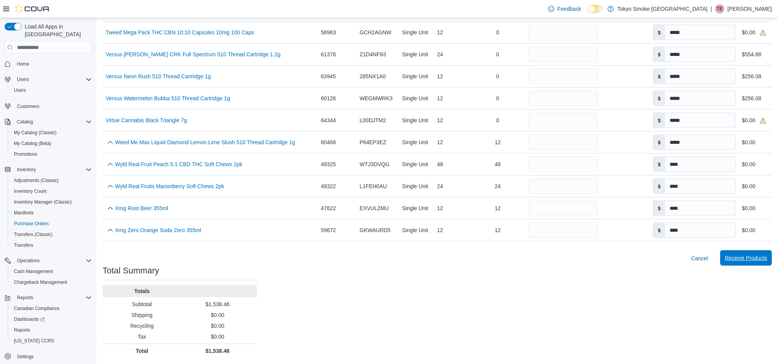
click at [751, 258] on span "Receive Products" at bounding box center [746, 258] width 42 height 8
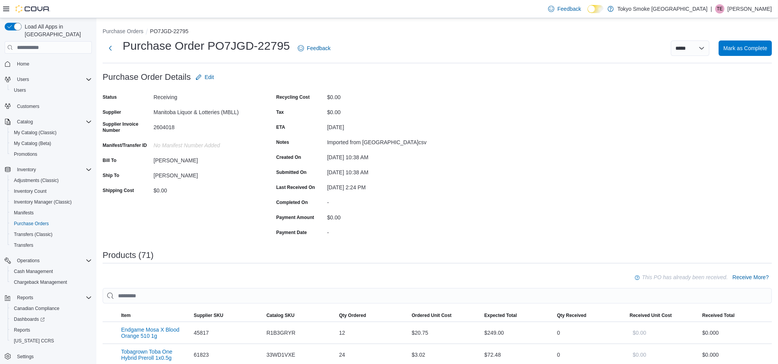
drag, startPoint x: 613, startPoint y: 216, endPoint x: 682, endPoint y: 244, distance: 74.3
click at [757, 277] on span "Receive More?" at bounding box center [751, 278] width 36 height 8
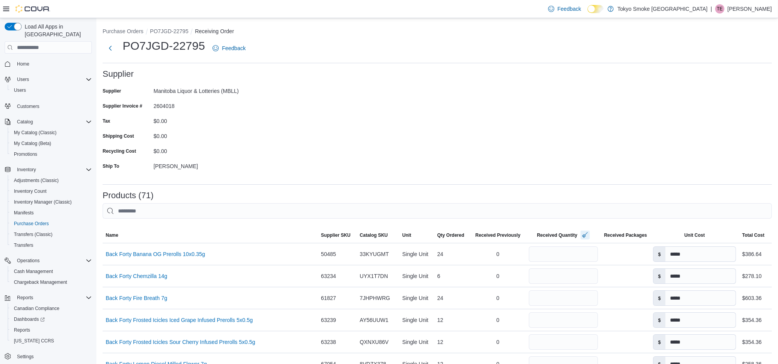
click at [581, 232] on button "button" at bounding box center [585, 234] width 9 height 9
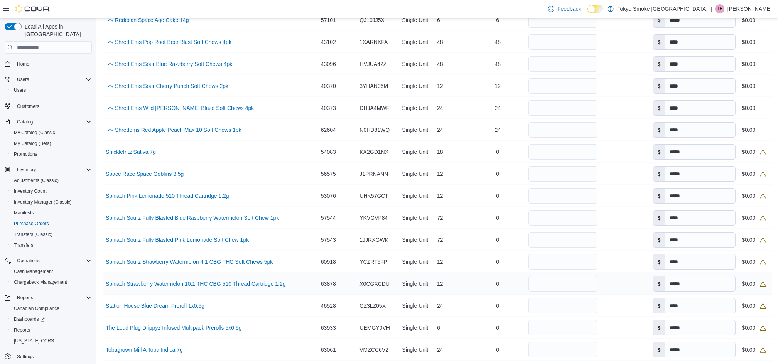
scroll to position [1132, 0]
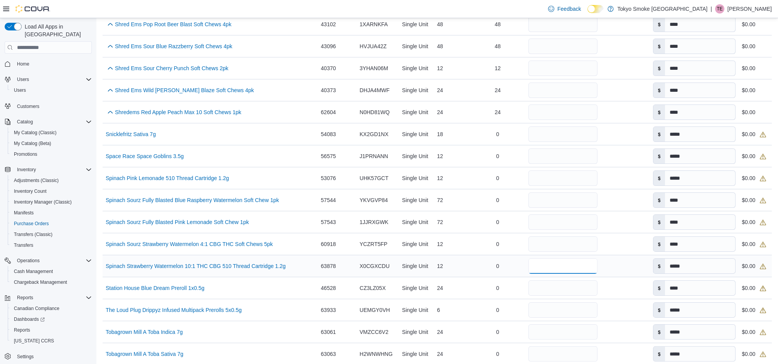
click at [556, 268] on input "number" at bounding box center [563, 266] width 69 height 15
type input "**"
click at [558, 225] on input "number" at bounding box center [563, 222] width 69 height 15
type input "**"
click at [573, 178] on input "number" at bounding box center [563, 178] width 69 height 15
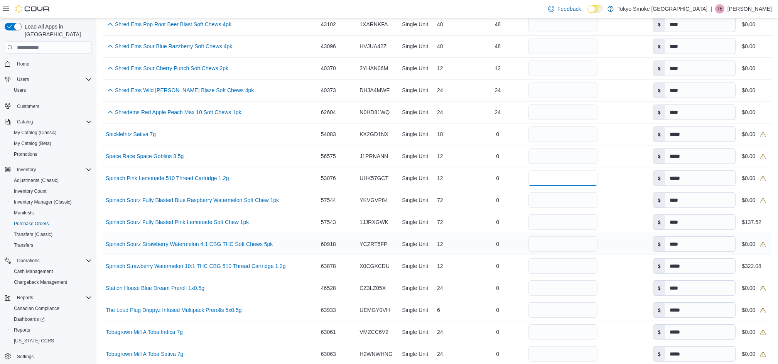
type input "**"
click at [566, 246] on input "number" at bounding box center [563, 244] width 69 height 15
type input "**"
click at [563, 200] on input "number" at bounding box center [563, 200] width 69 height 15
type input "**"
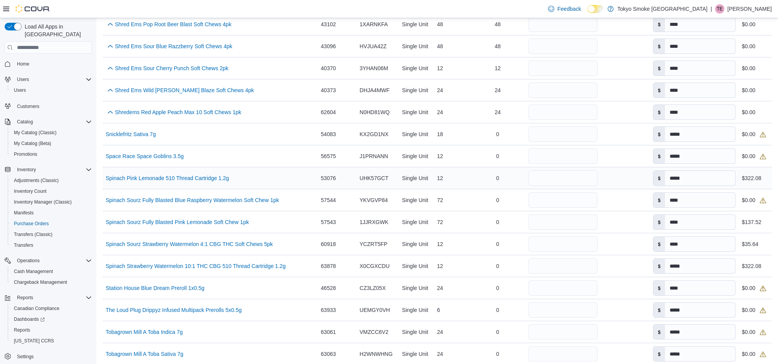
click at [627, 177] on div at bounding box center [625, 178] width 49 height 6
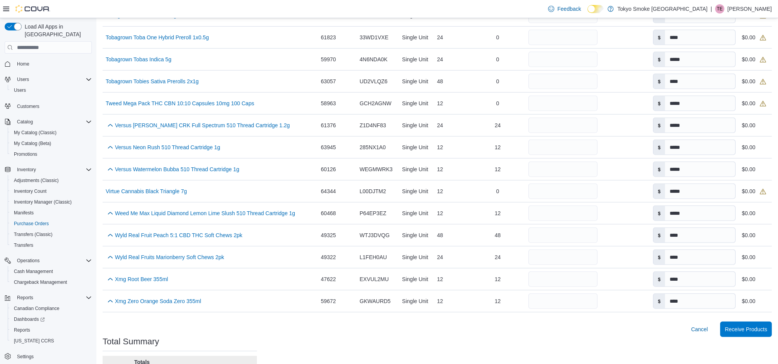
scroll to position [1544, 0]
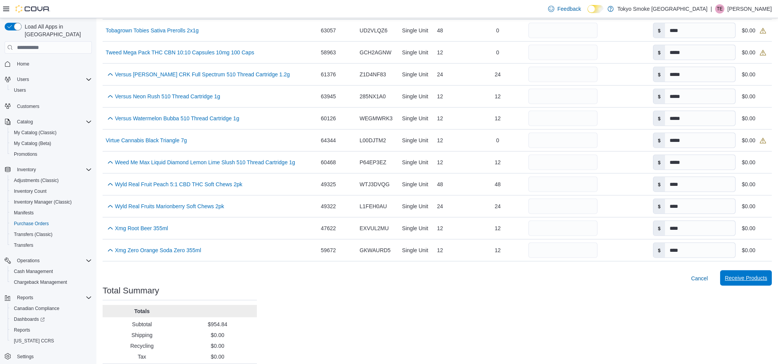
click at [754, 282] on span "Receive Products" at bounding box center [746, 278] width 42 height 8
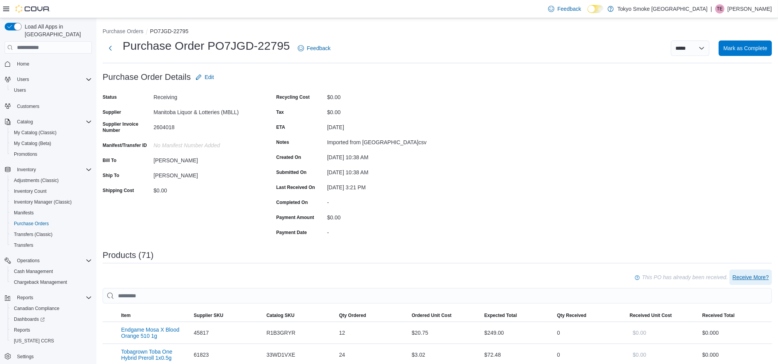
click at [766, 277] on span "Receive More?" at bounding box center [751, 278] width 36 height 8
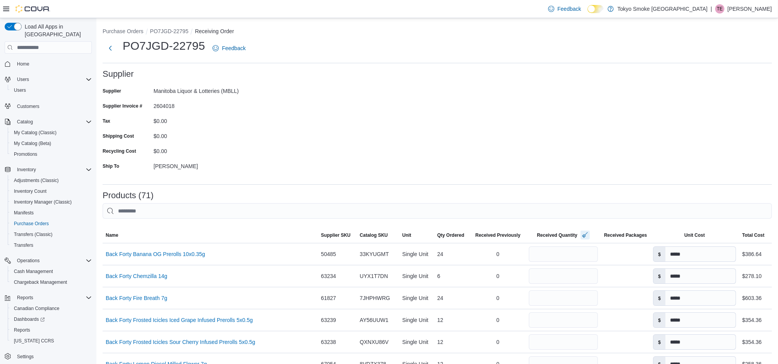
click at [582, 235] on button "button" at bounding box center [585, 234] width 9 height 9
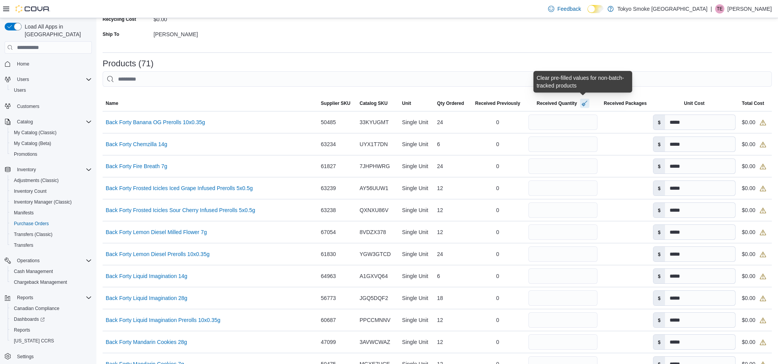
scroll to position [154, 0]
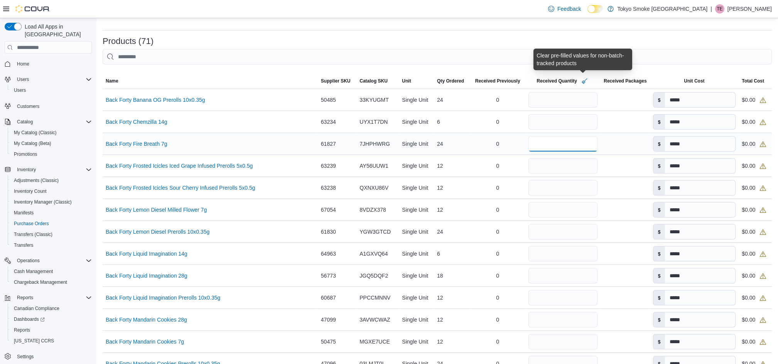
click at [546, 141] on input "number" at bounding box center [563, 143] width 69 height 15
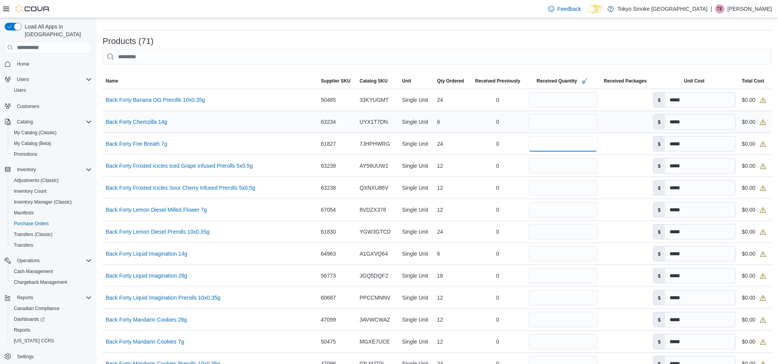
type input "**"
click at [551, 118] on input "number" at bounding box center [563, 121] width 69 height 15
type input "*"
click at [551, 234] on input "number" at bounding box center [563, 231] width 69 height 15
type input "**"
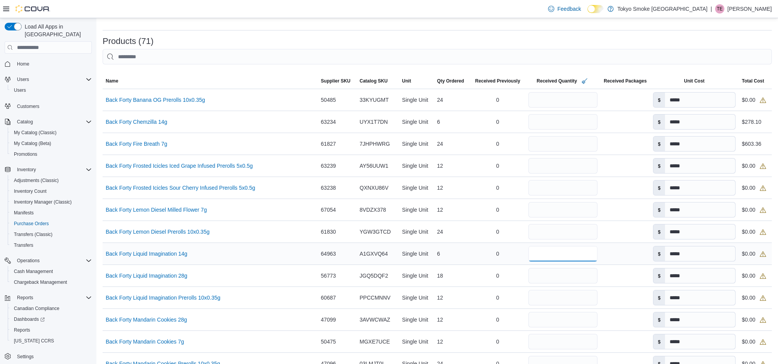
click at [550, 254] on input "number" at bounding box center [563, 253] width 69 height 15
type input "*"
click at [542, 101] on input "number" at bounding box center [563, 99] width 69 height 15
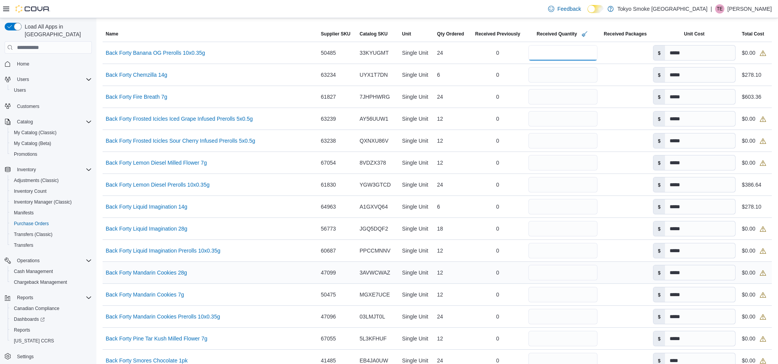
scroll to position [257, 0]
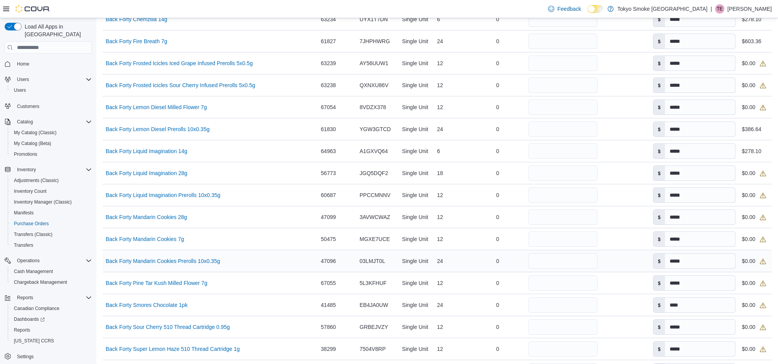
type input "**"
click at [547, 259] on input "number" at bounding box center [563, 261] width 69 height 15
type input "**"
click at [544, 329] on input "number" at bounding box center [563, 327] width 69 height 15
type input "**"
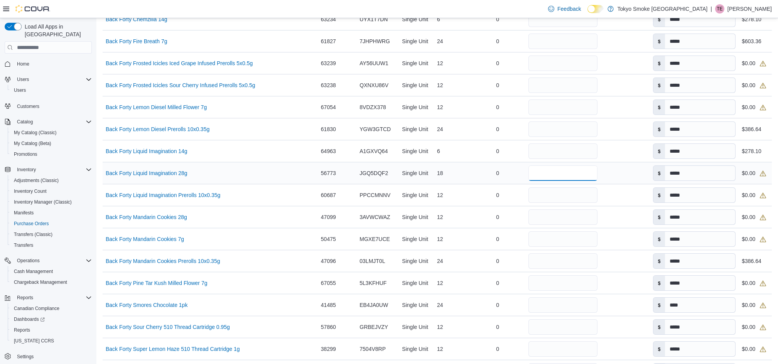
click at [541, 175] on input "number" at bounding box center [563, 173] width 69 height 15
type input "**"
click at [561, 348] on input "number" at bounding box center [563, 349] width 69 height 15
type input "**"
click at [544, 194] on input "number" at bounding box center [563, 195] width 69 height 15
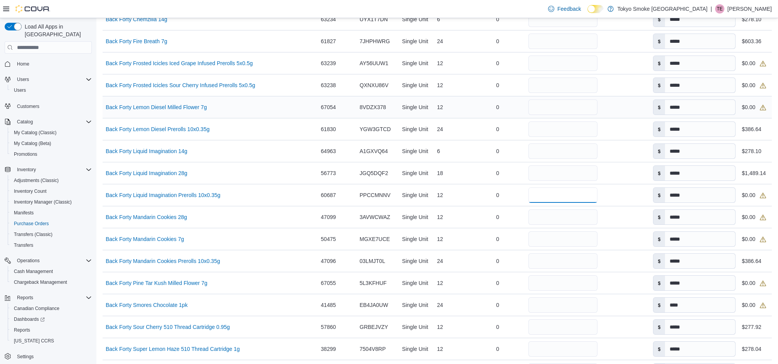
type input "**"
click at [561, 104] on input "number" at bounding box center [563, 107] width 69 height 15
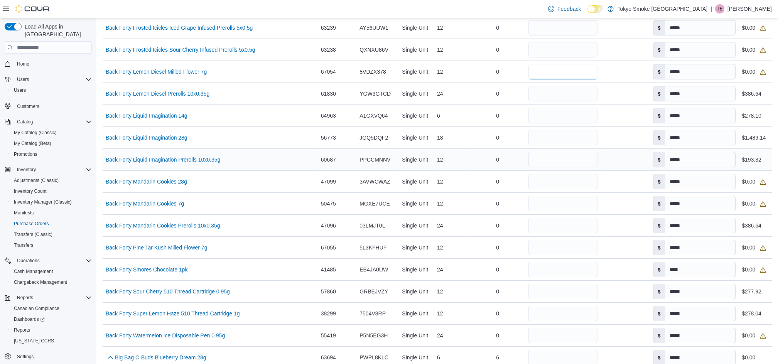
scroll to position [309, 0]
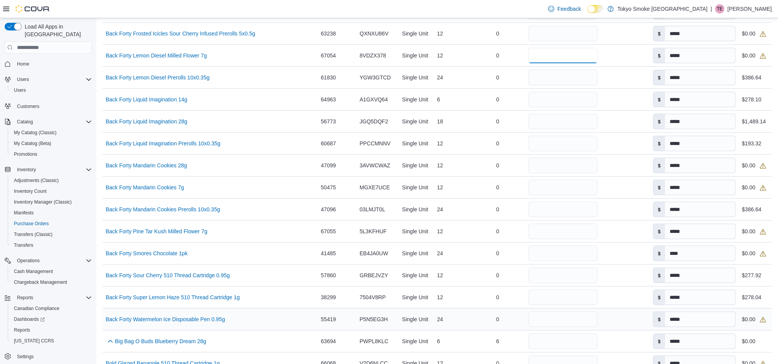
type input "**"
click at [563, 317] on input "number" at bounding box center [563, 319] width 69 height 15
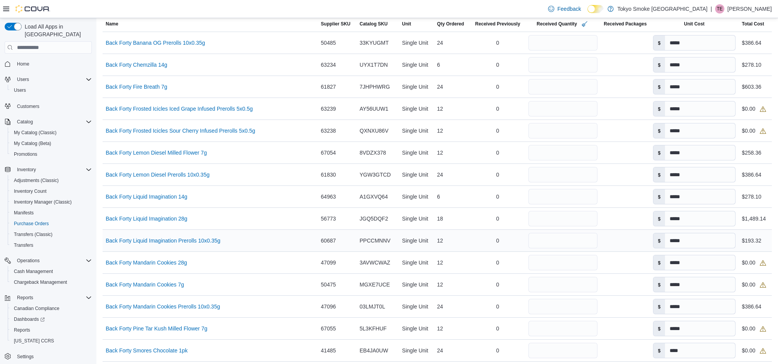
scroll to position [206, 0]
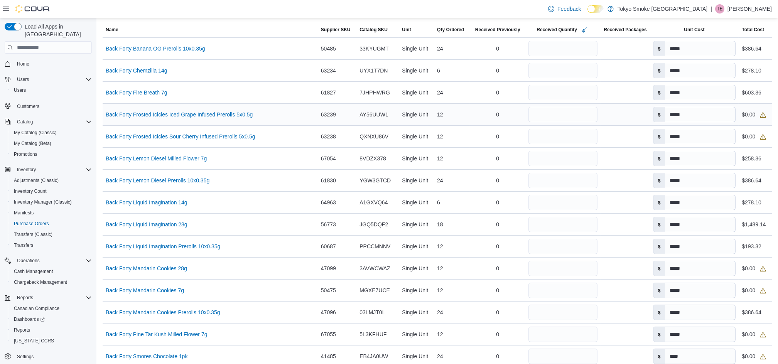
type input "**"
click at [573, 114] on input "number" at bounding box center [563, 114] width 69 height 15
type input "**"
click at [561, 357] on input "number" at bounding box center [563, 356] width 69 height 15
type input "**"
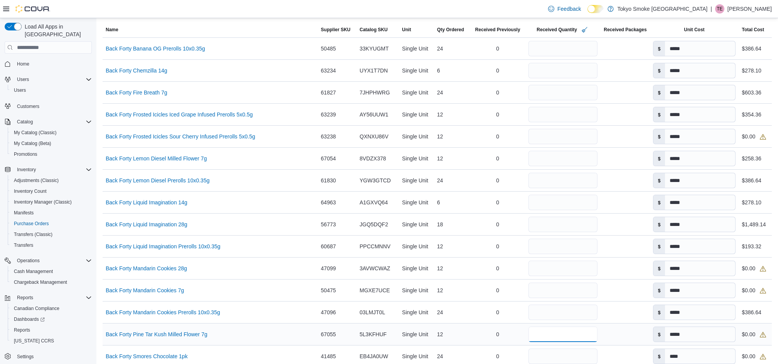
click at [541, 331] on input "number" at bounding box center [563, 334] width 69 height 15
type input "**"
click at [543, 291] on input "number" at bounding box center [563, 290] width 69 height 15
type input "**"
click at [544, 267] on input "number" at bounding box center [563, 268] width 69 height 15
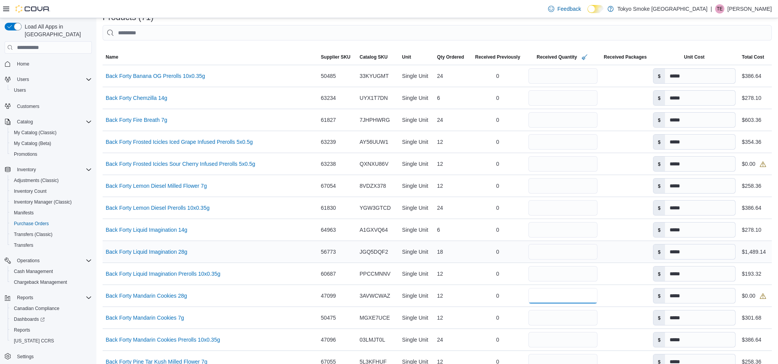
scroll to position [154, 0]
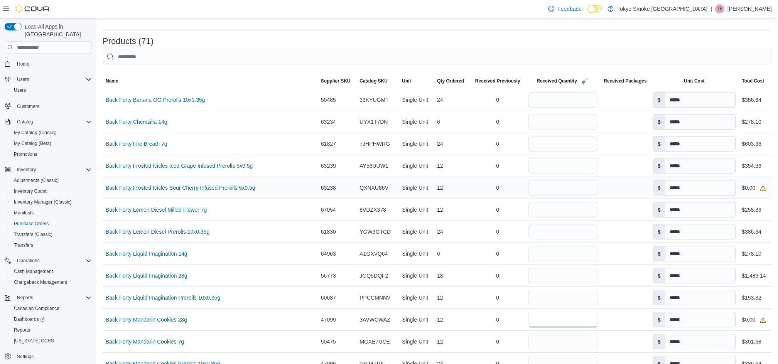
type input "**"
click at [561, 186] on input "number" at bounding box center [563, 187] width 69 height 15
type input "**"
click at [281, 156] on td "Name Back Forty Frosted Icicles Iced Grape Infused Prerolls 5x0.5g (opens in a …" at bounding box center [210, 166] width 215 height 22
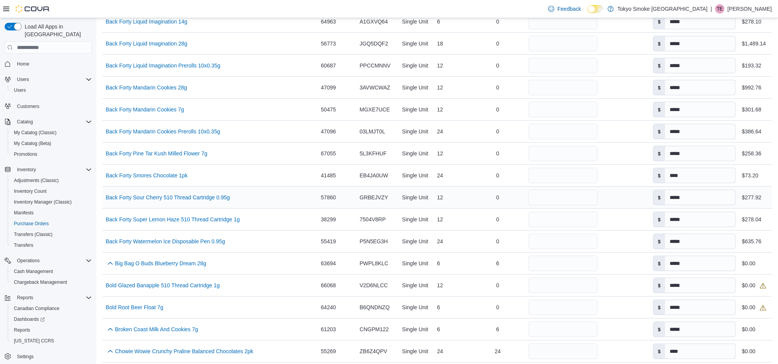
scroll to position [411, 0]
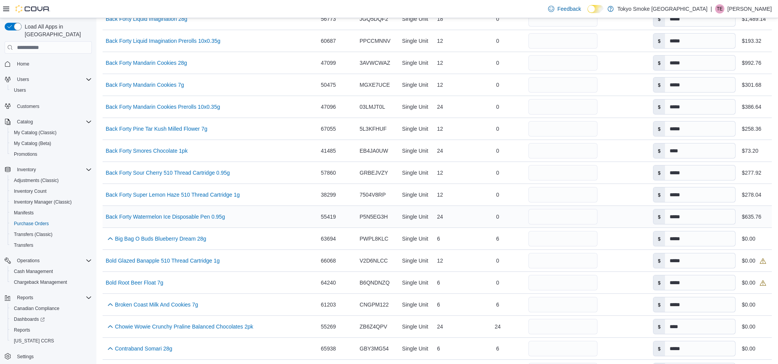
click at [639, 223] on td "Received Packages" at bounding box center [625, 217] width 49 height 22
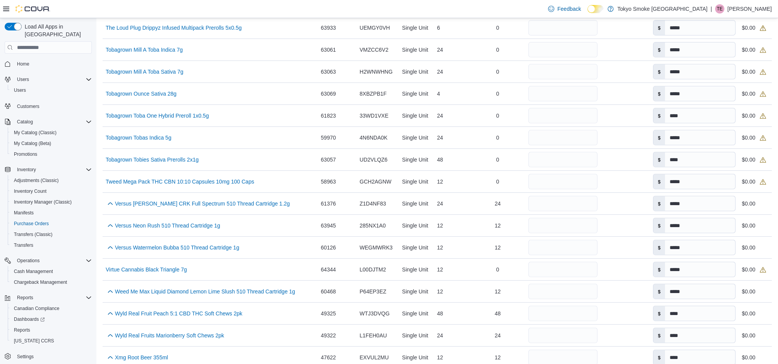
scroll to position [1565, 0]
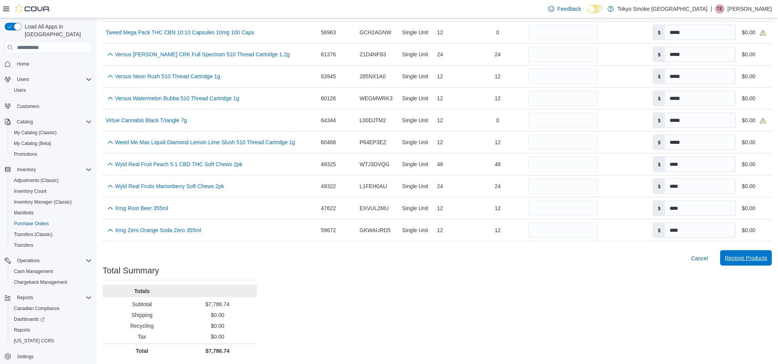
click at [749, 260] on span "Receive Products" at bounding box center [746, 258] width 42 height 8
